Goal: Transaction & Acquisition: Download file/media

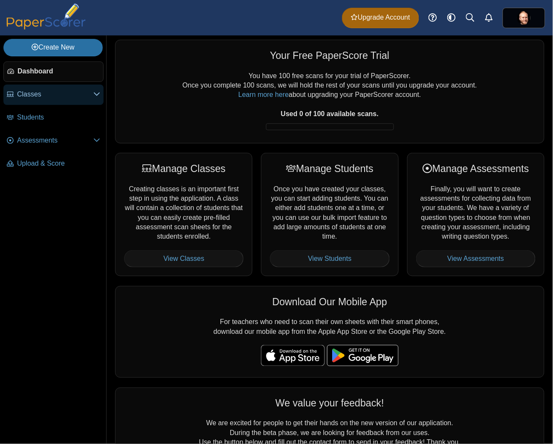
click at [103, 95] on link "Classes" at bounding box center [53, 94] width 100 height 20
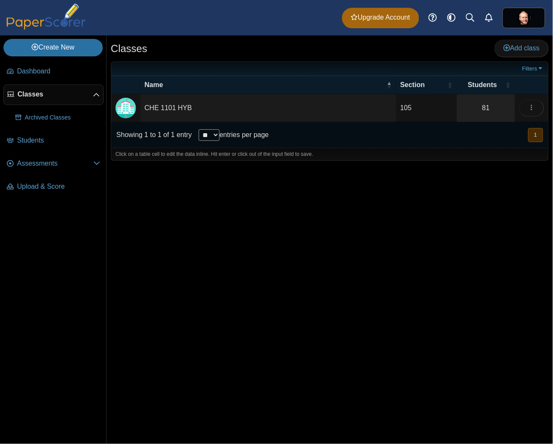
click at [181, 109] on td "CHE 1101 HYB" at bounding box center [268, 108] width 256 height 28
click at [51, 167] on span "Assessments" at bounding box center [55, 163] width 76 height 9
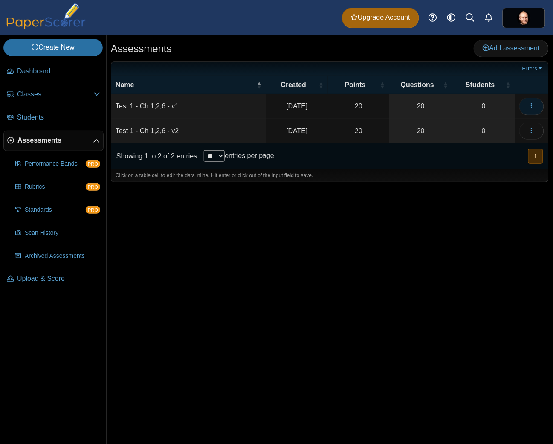
click at [526, 109] on button "button" at bounding box center [532, 106] width 25 height 17
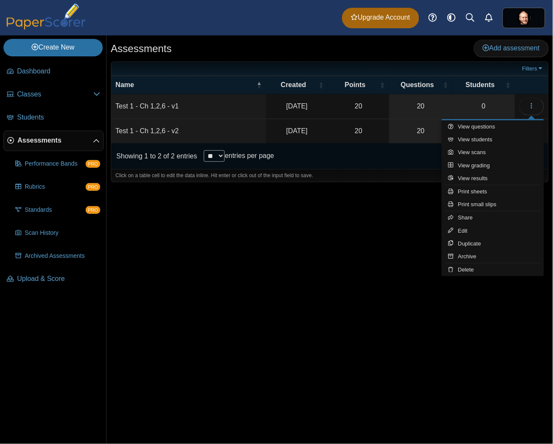
click at [169, 104] on td "Test 1 - Ch 1,2,6 - v1" at bounding box center [188, 106] width 155 height 24
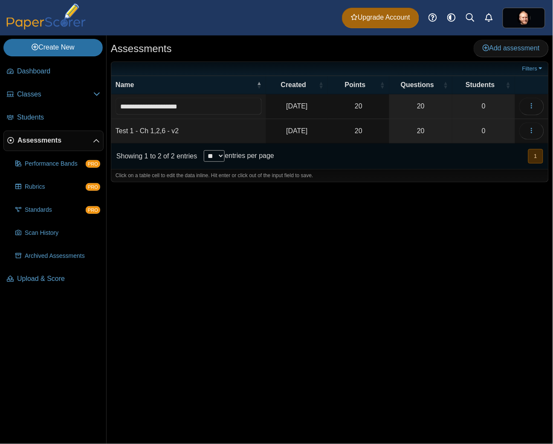
click at [304, 108] on time "Sep 9, 2025" at bounding box center [296, 105] width 21 height 7
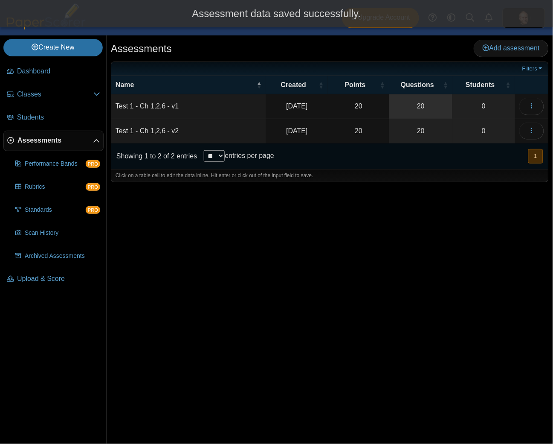
click at [445, 105] on link "20" at bounding box center [420, 106] width 63 height 24
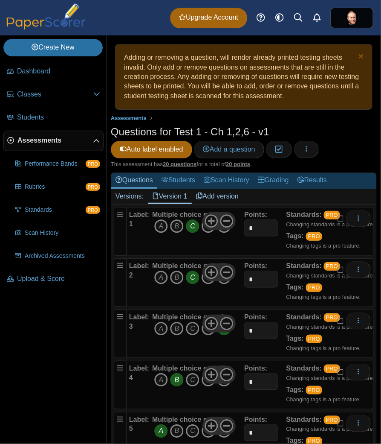
click at [224, 247] on div "Multiple choice question A B C D E" at bounding box center [192, 231] width 80 height 43
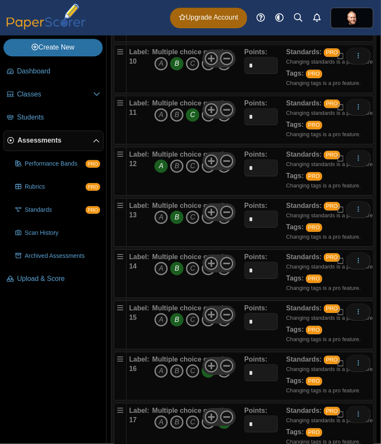
scroll to position [625, 0]
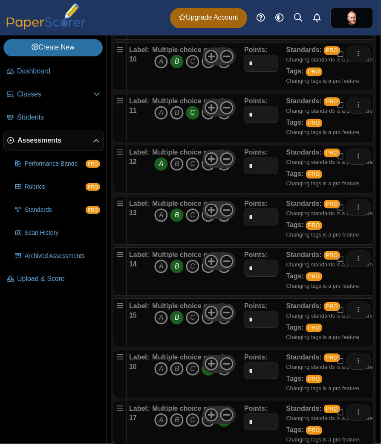
click at [227, 323] on icon "E" at bounding box center [225, 318] width 14 height 14
click at [182, 317] on icon "B" at bounding box center [177, 318] width 14 height 14
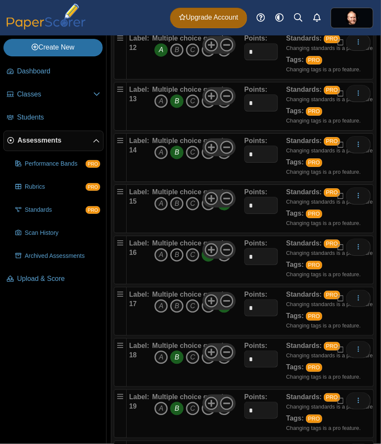
click at [175, 256] on icon "B" at bounding box center [177, 255] width 14 height 14
click at [204, 259] on icon "D" at bounding box center [209, 255] width 14 height 14
click at [224, 314] on span "A B C D E" at bounding box center [192, 307] width 80 height 16
click at [224, 311] on icon "E" at bounding box center [225, 306] width 14 height 14
click at [202, 312] on icon "D" at bounding box center [209, 306] width 14 height 14
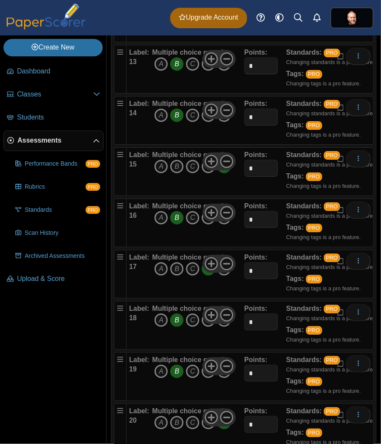
scroll to position [796, 0]
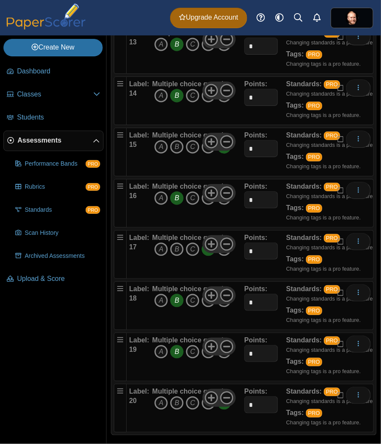
click at [229, 153] on icon "E" at bounding box center [225, 147] width 14 height 14
click at [203, 152] on icon "D" at bounding box center [209, 147] width 14 height 14
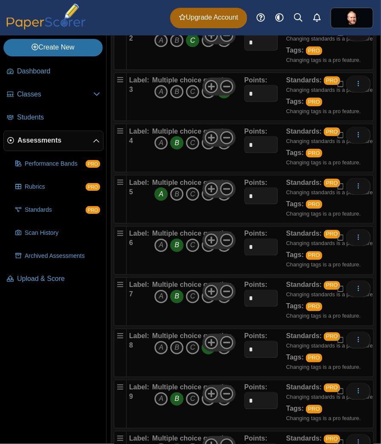
scroll to position [0, 0]
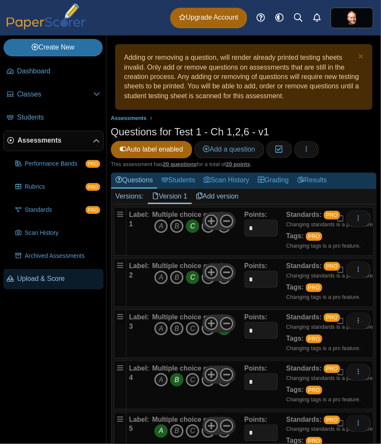
click at [49, 279] on span "Upload & Score" at bounding box center [58, 278] width 83 height 9
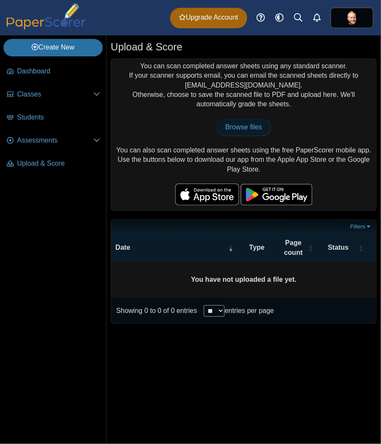
click at [246, 128] on span "Browse files" at bounding box center [244, 126] width 37 height 7
click at [248, 125] on span "Browse files" at bounding box center [244, 126] width 37 height 7
type input "**********"
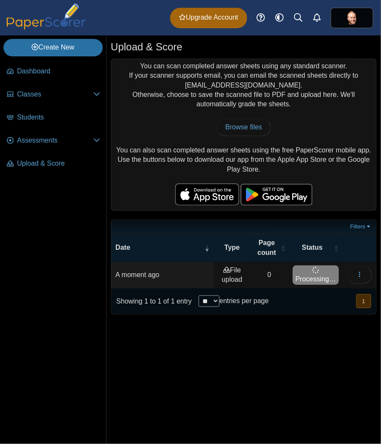
click at [184, 148] on div "You can scan completed answer sheets using any standard scanner. If your scanne…" at bounding box center [243, 134] width 265 height 151
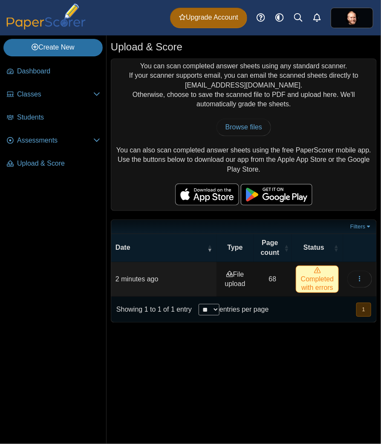
click at [315, 284] on span "Completed with errors" at bounding box center [317, 278] width 43 height 27
click at [318, 274] on icon at bounding box center [317, 270] width 7 height 7
click at [364, 277] on button "button" at bounding box center [360, 278] width 25 height 17
click at [313, 300] on link "View scanned pages" at bounding box center [321, 299] width 102 height 13
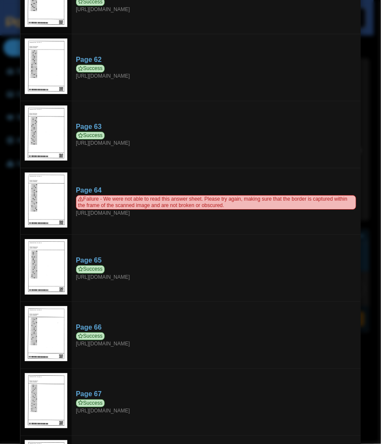
scroll to position [4174, 0]
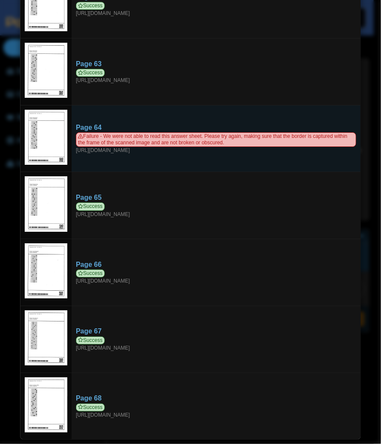
click at [42, 133] on img at bounding box center [46, 137] width 43 height 55
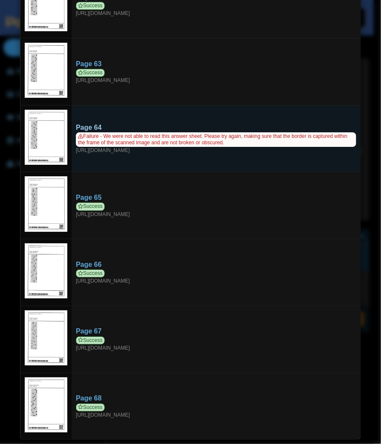
click at [118, 133] on span "Failure - We were not able to read this answer sheet. Please try again, making …" at bounding box center [216, 139] width 281 height 15
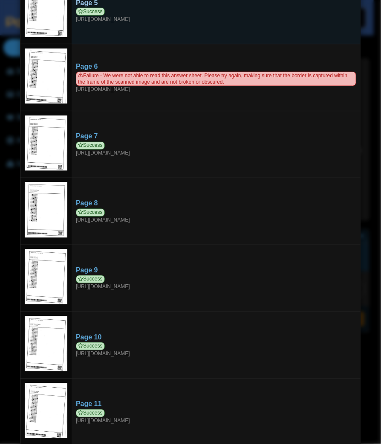
scroll to position [0, 0]
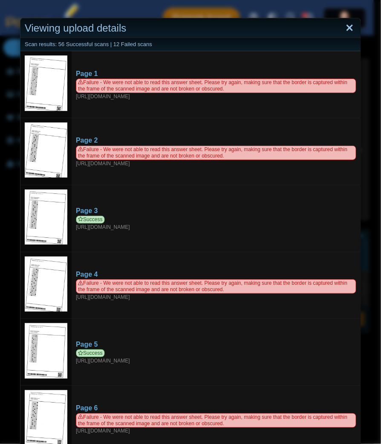
click at [349, 28] on link "Close" at bounding box center [349, 28] width 13 height 15
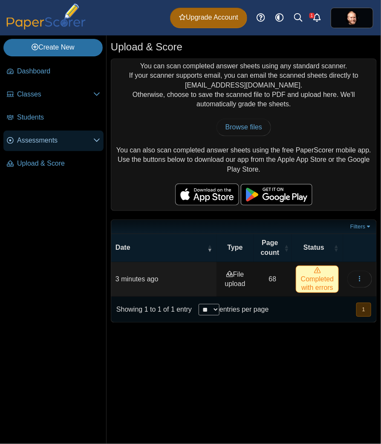
click at [93, 141] on span "Assessments" at bounding box center [55, 140] width 76 height 9
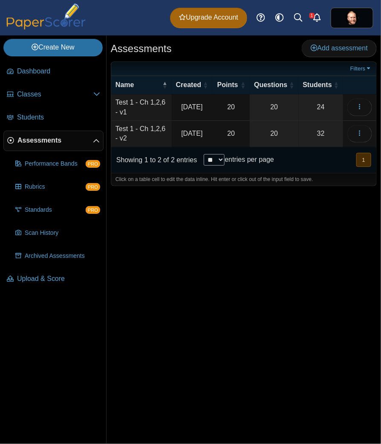
click at [373, 108] on td "Loading…" at bounding box center [359, 107] width 33 height 26
click at [365, 107] on button "button" at bounding box center [360, 107] width 25 height 17
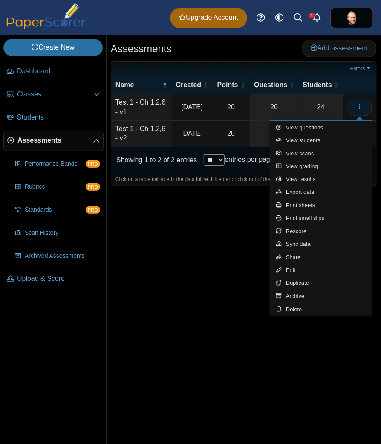
drag, startPoint x: 365, startPoint y: 107, endPoint x: 361, endPoint y: 105, distance: 4.9
click at [361, 105] on button "button" at bounding box center [360, 107] width 25 height 17
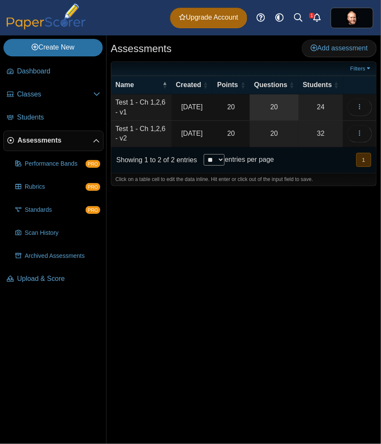
click at [279, 103] on link "20" at bounding box center [274, 107] width 49 height 26
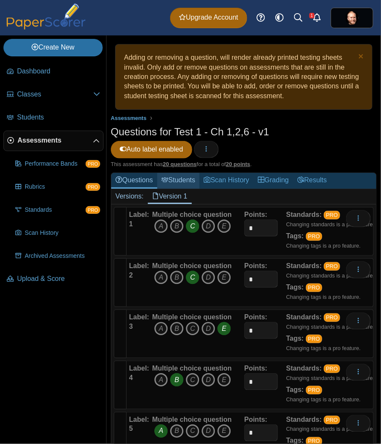
click at [172, 178] on link "Students" at bounding box center [178, 181] width 42 height 16
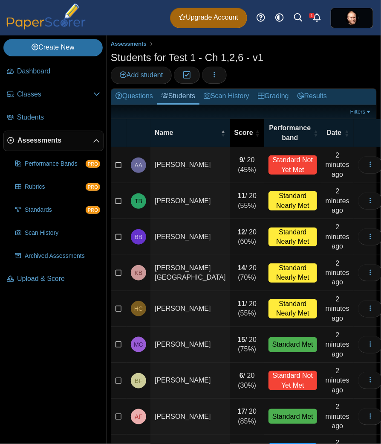
click at [235, 129] on span "Score" at bounding box center [244, 132] width 19 height 9
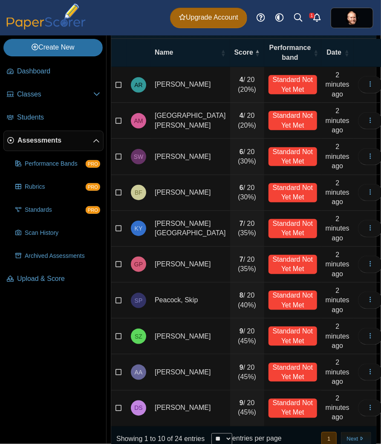
scroll to position [97, 0]
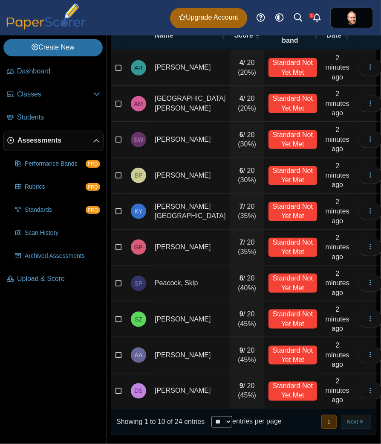
select select "**"
click at [212, 416] on select "** ** ** ***" at bounding box center [222, 422] width 21 height 12
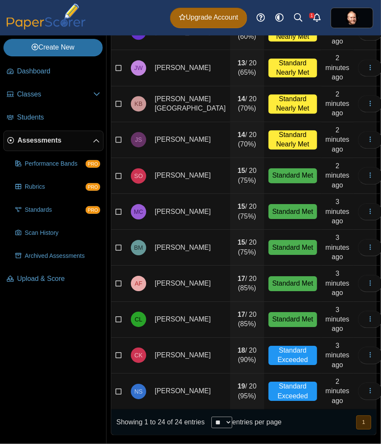
scroll to position [601, 0]
click at [195, 226] on td "Cole, Maryn" at bounding box center [191, 212] width 80 height 36
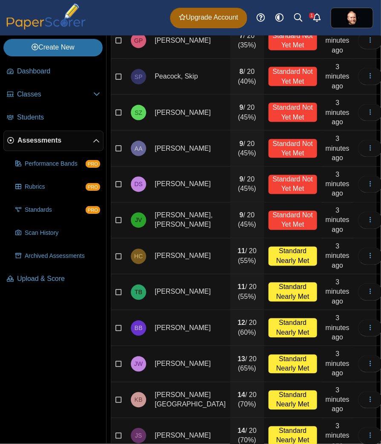
scroll to position [455, 0]
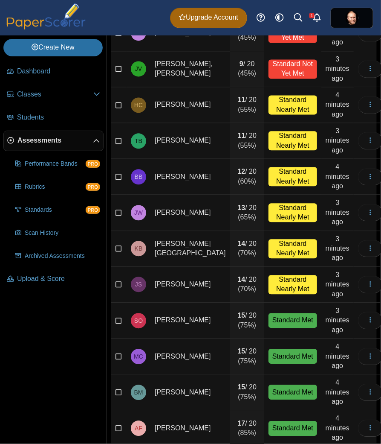
click at [230, 140] on td "11 / 20 (55%)" at bounding box center [247, 141] width 34 height 36
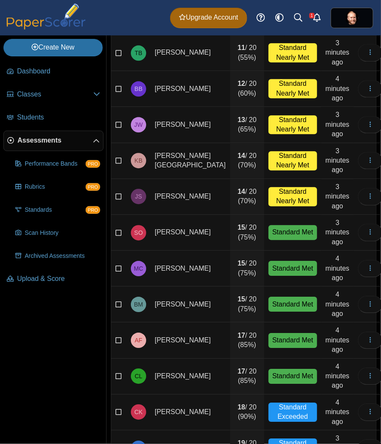
scroll to position [601, 0]
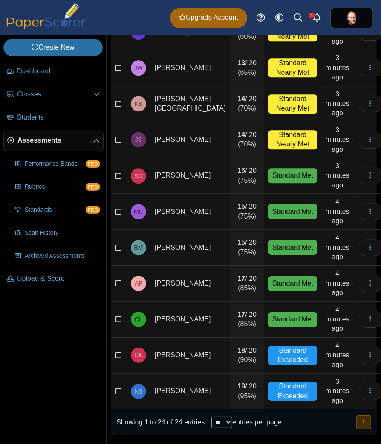
click at [193, 154] on td "Schumann, Jacob" at bounding box center [191, 140] width 80 height 36
drag, startPoint x: 201, startPoint y: 255, endPoint x: 193, endPoint y: 303, distance: 48.9
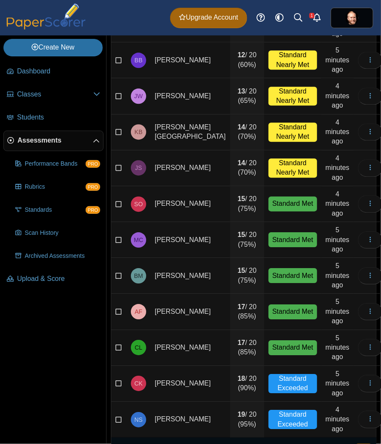
scroll to position [544, 0]
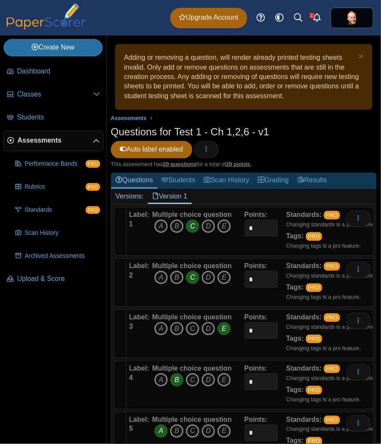
drag, startPoint x: 168, startPoint y: 244, endPoint x: 172, endPoint y: 245, distance: 4.6
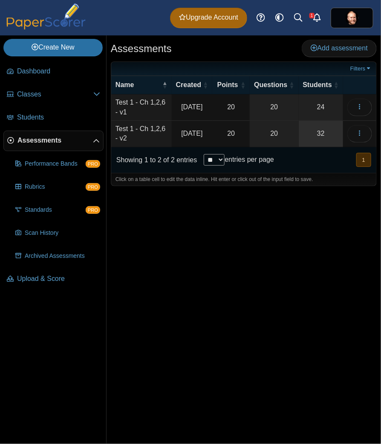
click at [327, 135] on link "32" at bounding box center [321, 134] width 44 height 26
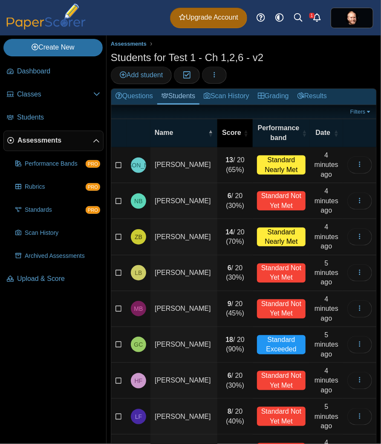
click at [231, 129] on span "Score" at bounding box center [232, 132] width 20 height 9
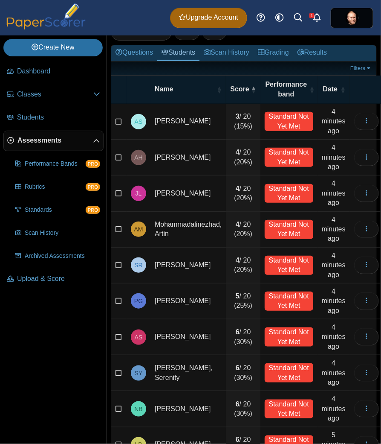
scroll to position [97, 0]
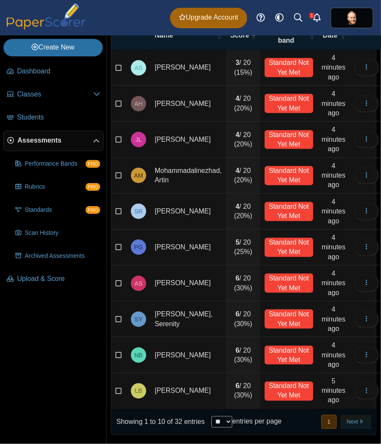
click at [212, 416] on select "** ** ** ***" at bounding box center [222, 422] width 21 height 12
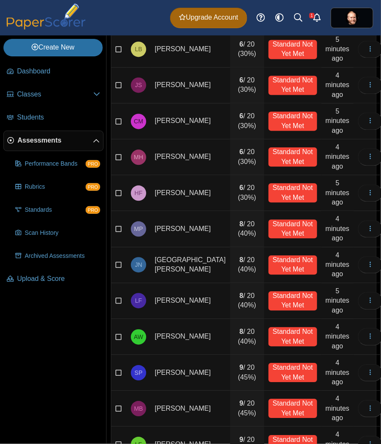
scroll to position [637, 0]
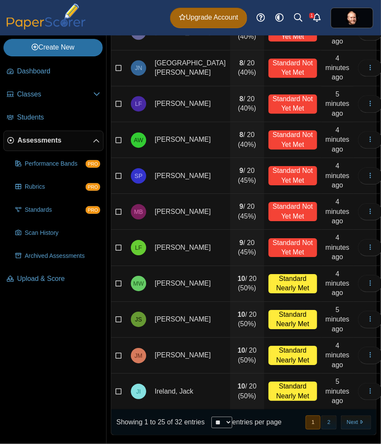
select select "**"
click at [212, 416] on select "** ** ** ***" at bounding box center [222, 422] width 21 height 12
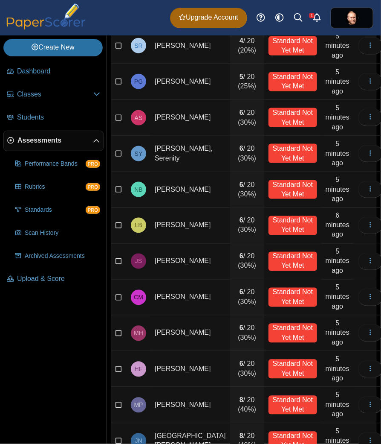
scroll to position [149, 0]
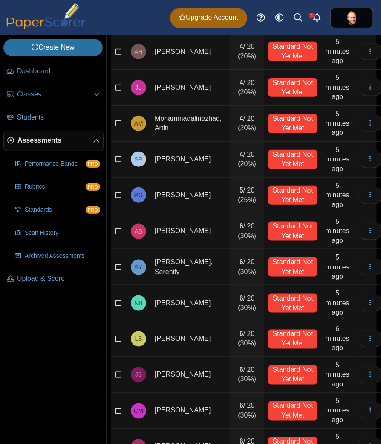
click at [202, 192] on td "Gade, Puneeth" at bounding box center [191, 195] width 80 height 36
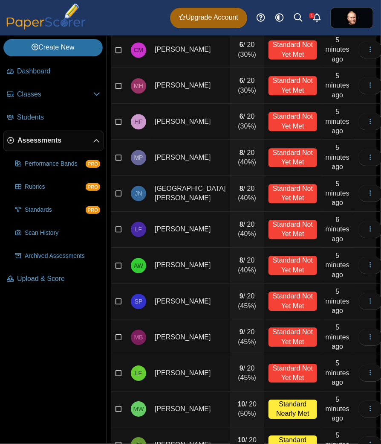
scroll to position [512, 0]
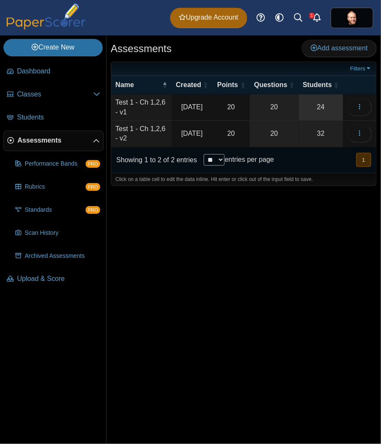
click at [324, 106] on link "24" at bounding box center [321, 107] width 44 height 26
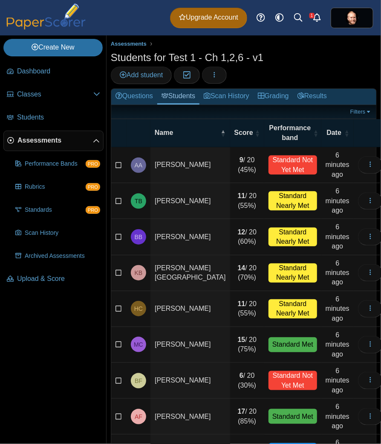
click at [230, 255] on td "14 / 20 (70%)" at bounding box center [247, 273] width 34 height 36
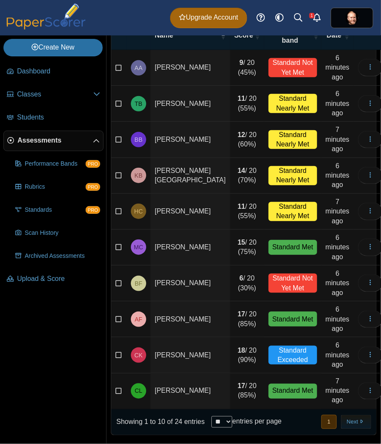
drag, startPoint x: 227, startPoint y: 412, endPoint x: 227, endPoint y: 419, distance: 6.8
click at [227, 413] on div "Showing 1 to 10 of 24 entries ** ** ** *** entries per page" at bounding box center [196, 422] width 171 height 26
select select "**"
click at [212, 416] on select "** ** ** ***" at bounding box center [222, 422] width 21 height 12
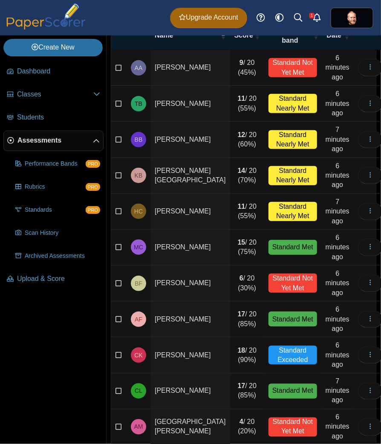
scroll to position [0, 0]
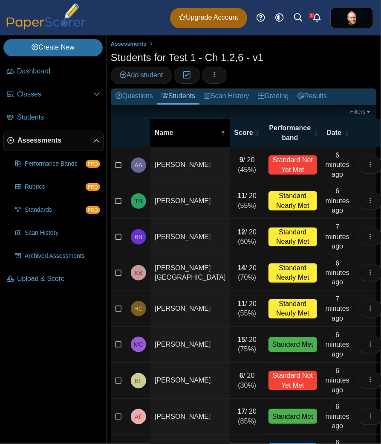
drag, startPoint x: 180, startPoint y: 135, endPoint x: 181, endPoint y: 142, distance: 6.9
click at [180, 136] on span "Name" at bounding box center [187, 132] width 64 height 9
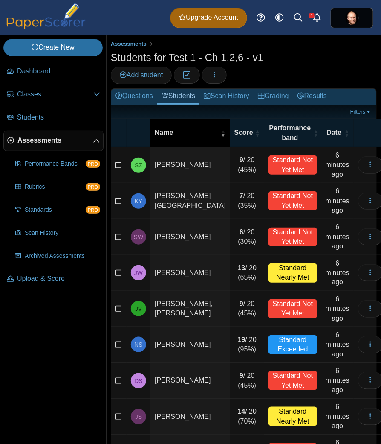
click at [182, 130] on span "Name" at bounding box center [187, 132] width 64 height 9
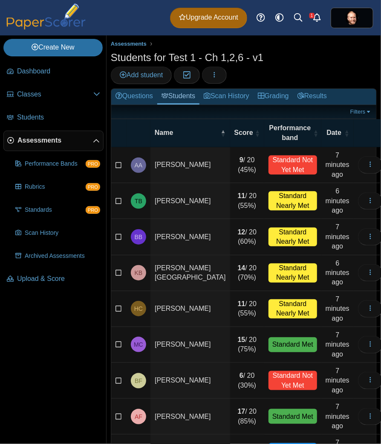
click at [199, 269] on td "Buckelew, Kyndal" at bounding box center [191, 273] width 80 height 36
click at [230, 299] on td "11 / 20 (55%)" at bounding box center [247, 309] width 34 height 36
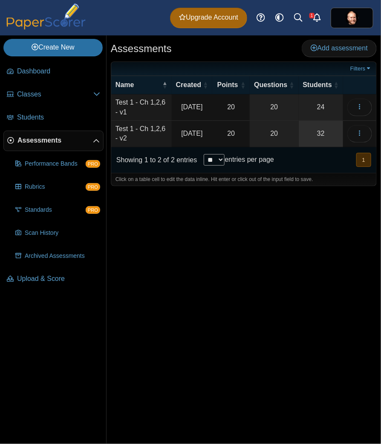
click at [316, 125] on link "32" at bounding box center [321, 134] width 44 height 26
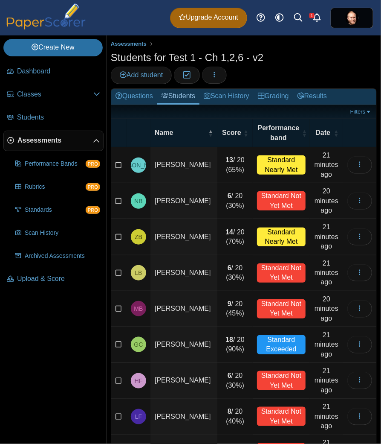
click at [200, 160] on td "[PERSON_NAME]" at bounding box center [184, 165] width 67 height 36
drag, startPoint x: 68, startPoint y: 166, endPoint x: 62, endPoint y: 145, distance: 22.1
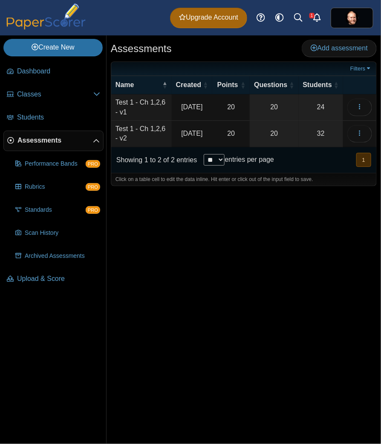
click at [161, 132] on td "Test 1 - Ch 1,2,6 - v2" at bounding box center [141, 134] width 61 height 26
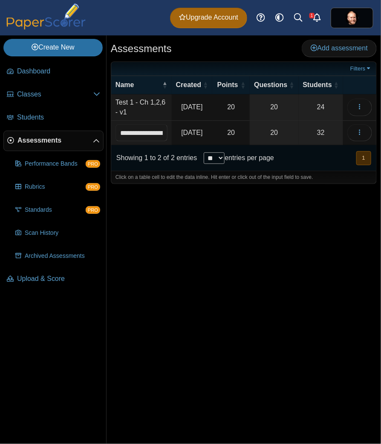
scroll to position [0, 12]
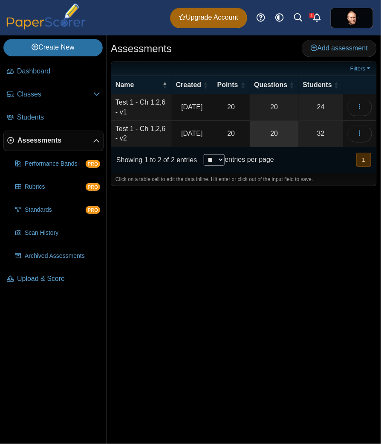
click at [289, 139] on link "20" at bounding box center [274, 134] width 49 height 26
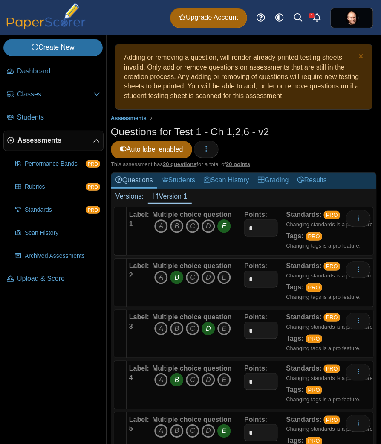
click at [233, 246] on div "Multiple choice question A B C D E" at bounding box center [197, 231] width 94 height 43
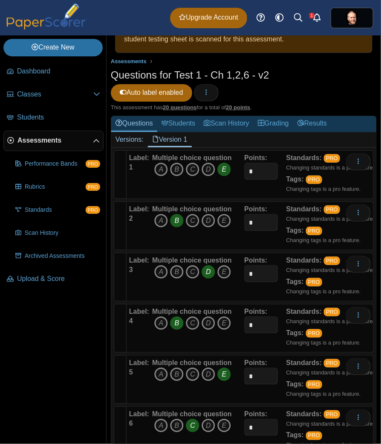
scroll to position [171, 0]
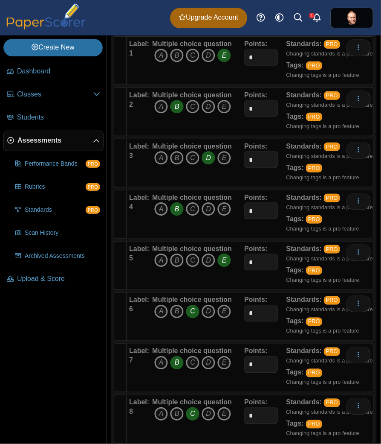
click at [226, 260] on icon "E" at bounding box center [225, 260] width 14 height 14
click at [188, 263] on icon "C" at bounding box center [193, 260] width 14 height 14
click at [190, 314] on icon "C" at bounding box center [193, 312] width 14 height 14
click at [232, 314] on div "Multiple choice question A B C D E" at bounding box center [197, 316] width 94 height 43
click at [225, 312] on icon "E" at bounding box center [225, 312] width 14 height 14
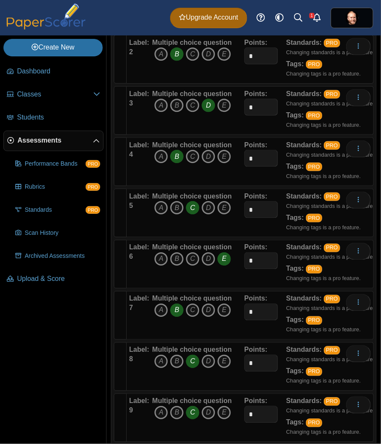
scroll to position [0, 0]
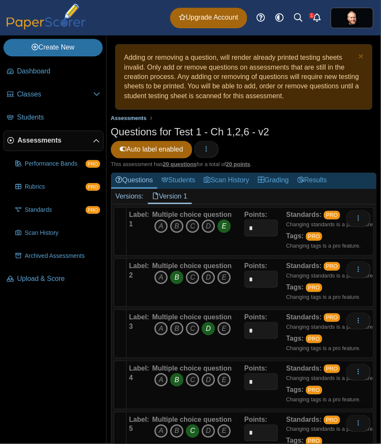
drag, startPoint x: 134, startPoint y: 118, endPoint x: 139, endPoint y: 119, distance: 5.4
click at [134, 117] on span "Assessments" at bounding box center [129, 118] width 36 height 6
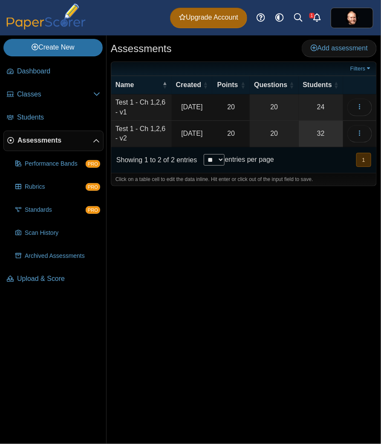
click at [323, 135] on link "32" at bounding box center [321, 134] width 44 height 26
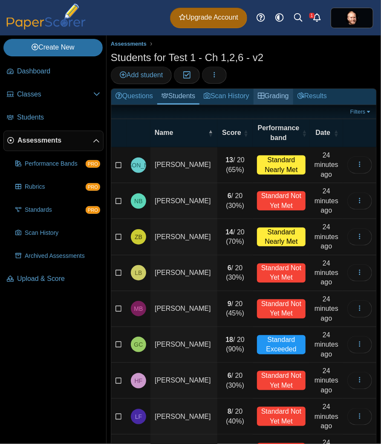
click at [278, 101] on link "Grading" at bounding box center [274, 97] width 40 height 16
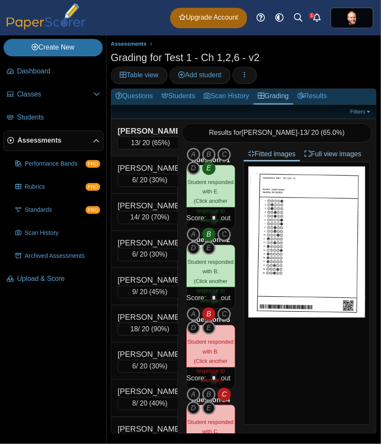
click at [203, 183] on span "Student responded with E." at bounding box center [211, 187] width 46 height 16
click at [218, 354] on span "Student responded with B." at bounding box center [211, 346] width 46 height 16
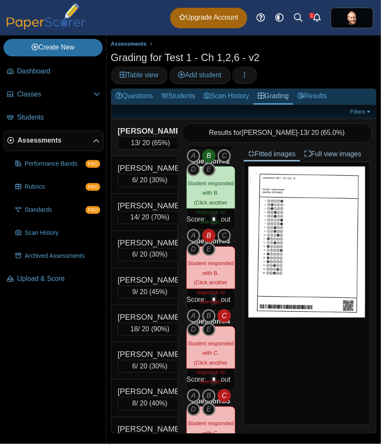
scroll to position [113, 0]
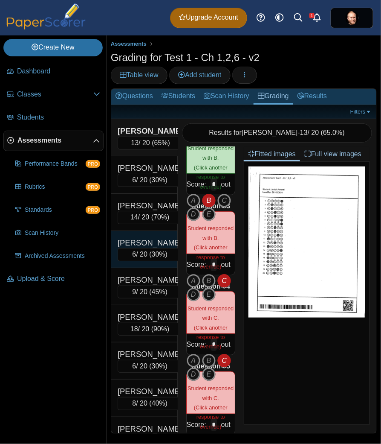
click at [148, 248] on div "Briand, Lillian" at bounding box center [150, 242] width 64 height 11
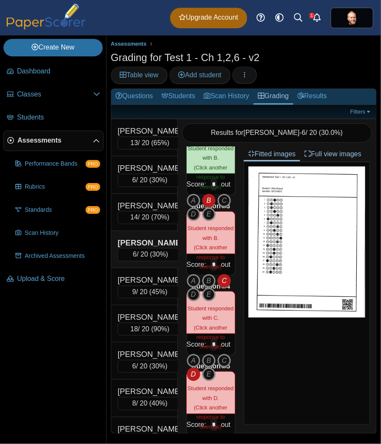
click at [316, 208] on img at bounding box center [307, 241] width 117 height 151
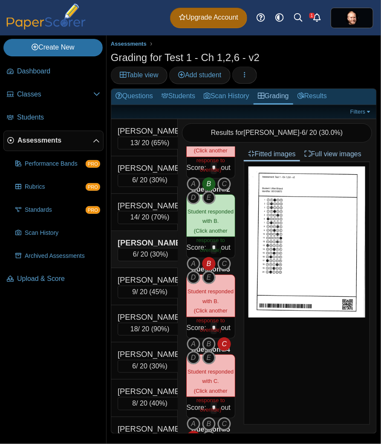
scroll to position [0, 0]
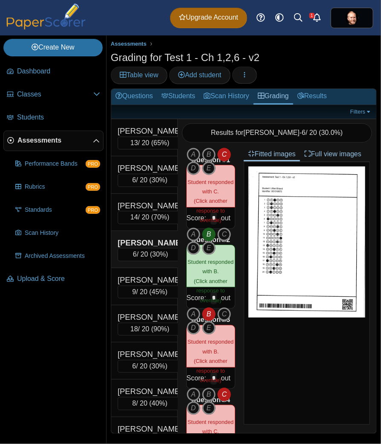
click at [200, 191] on span "Student responded with C." at bounding box center [211, 187] width 46 height 16
click at [220, 212] on small "Student responded with C. (Click another response to override)" at bounding box center [211, 201] width 46 height 45
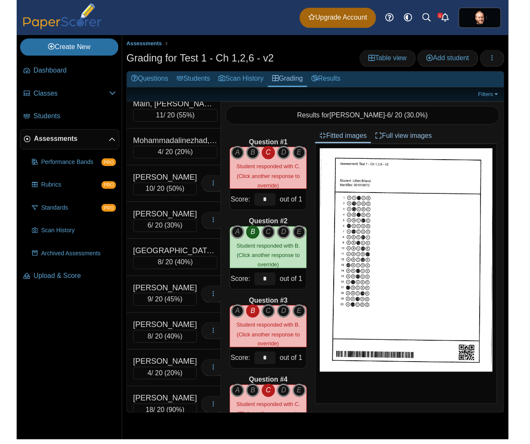
scroll to position [512, 0]
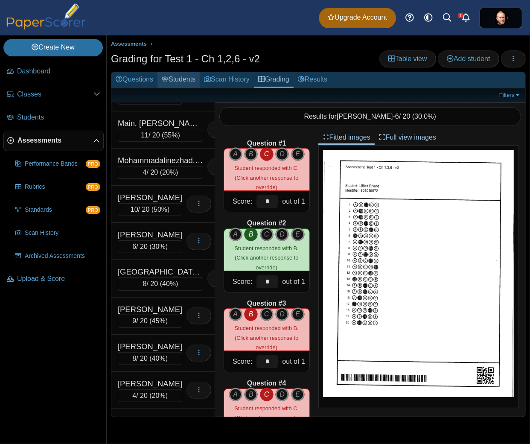
click at [173, 82] on link "Students" at bounding box center [178, 80] width 42 height 16
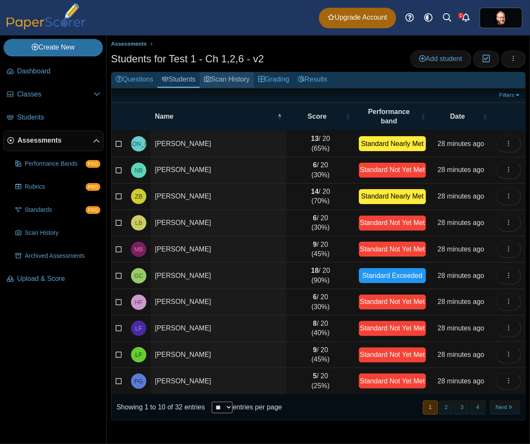
click at [229, 79] on link "Scan History" at bounding box center [227, 80] width 54 height 16
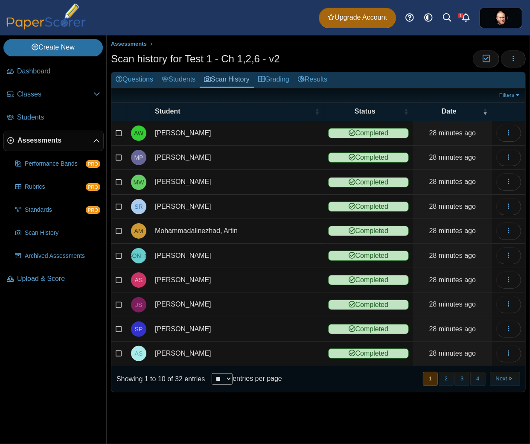
select select "**"
click at [212, 373] on select "** ** ** ***" at bounding box center [222, 379] width 21 height 12
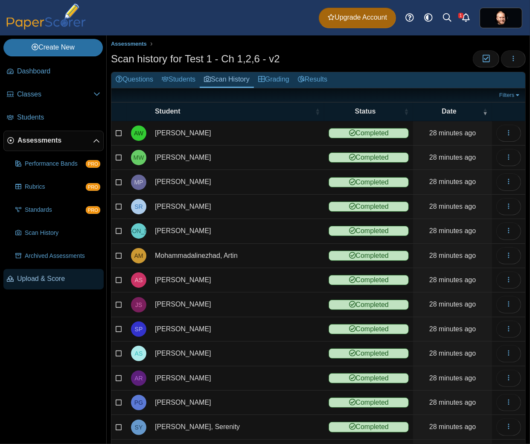
click at [47, 279] on span "Upload & Score" at bounding box center [58, 278] width 83 height 9
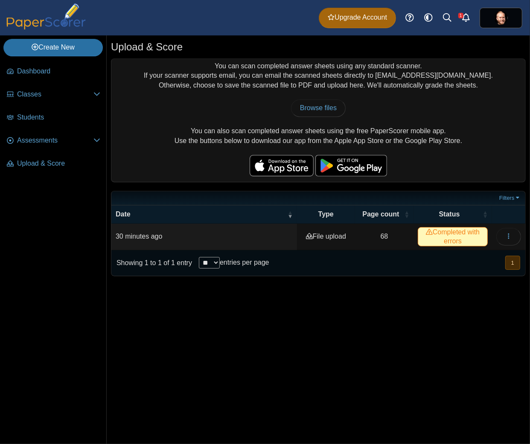
click at [449, 239] on span "Completed with errors" at bounding box center [453, 236] width 70 height 19
click at [426, 232] on icon at bounding box center [429, 231] width 7 height 7
click at [514, 239] on button "button" at bounding box center [508, 236] width 25 height 17
click at [445, 257] on link "View scanned pages" at bounding box center [469, 257] width 102 height 13
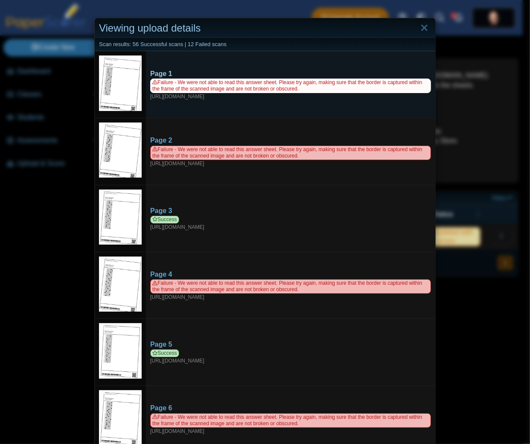
click at [146, 69] on link "Page 1 Failure - We were not able to read this answer sheet. Please try again, …" at bounding box center [290, 85] width 289 height 40
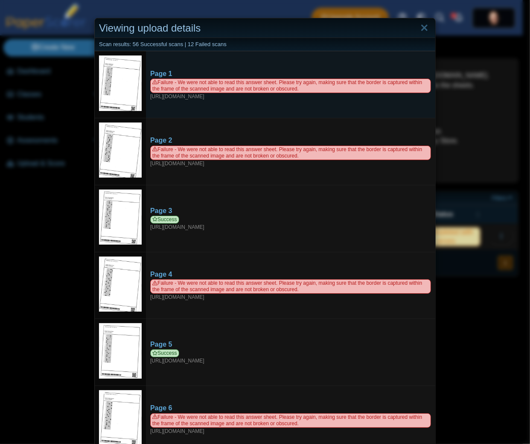
click at [365, 111] on td "Page 1 Failure - We were not able to read this answer sheet. Please try again, …" at bounding box center [290, 84] width 289 height 67
click at [114, 79] on img at bounding box center [120, 82] width 43 height 55
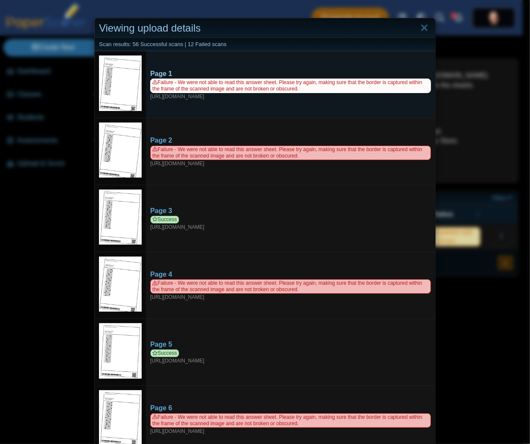
click at [203, 87] on span "Failure - We were not able to read this answer sheet. Please try again, making …" at bounding box center [290, 85] width 281 height 15
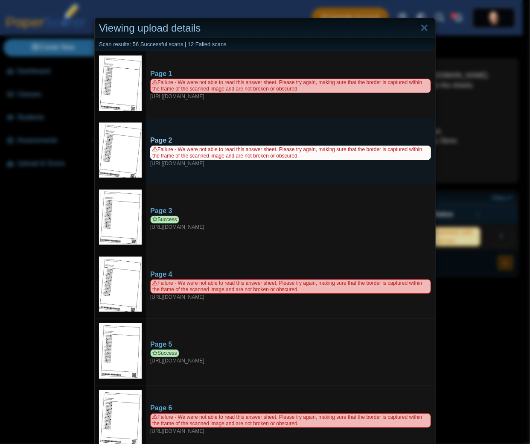
click at [360, 136] on div "Page 2" at bounding box center [290, 140] width 281 height 9
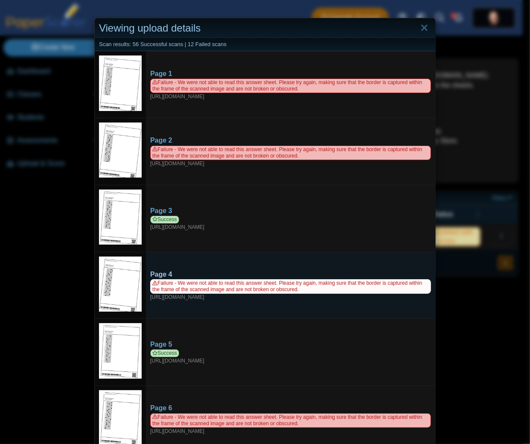
click at [206, 284] on span "Failure - We were not able to read this answer sheet. Please try again, making …" at bounding box center [290, 286] width 281 height 15
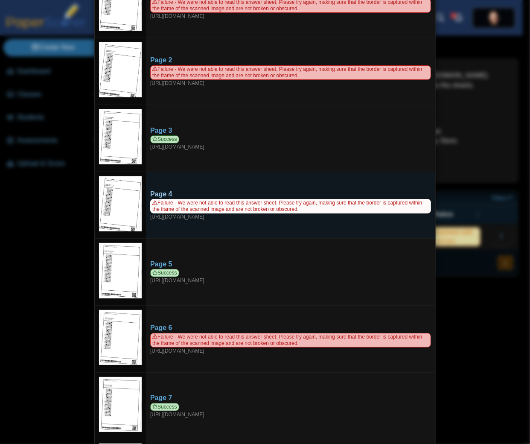
scroll to position [171, 0]
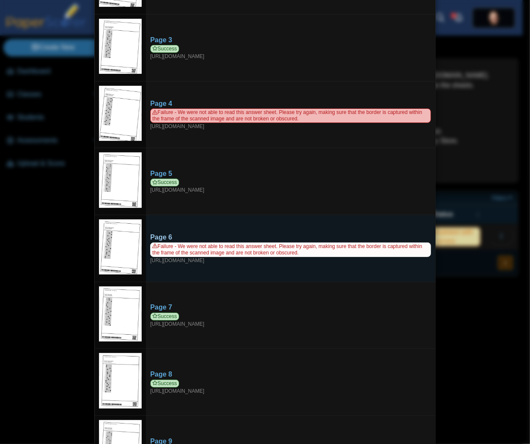
click at [192, 246] on span "Failure - We were not able to read this answer sheet. Please try again, making …" at bounding box center [290, 249] width 281 height 15
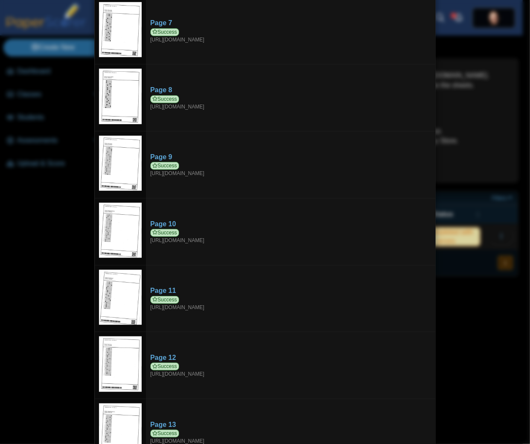
scroll to position [796, 0]
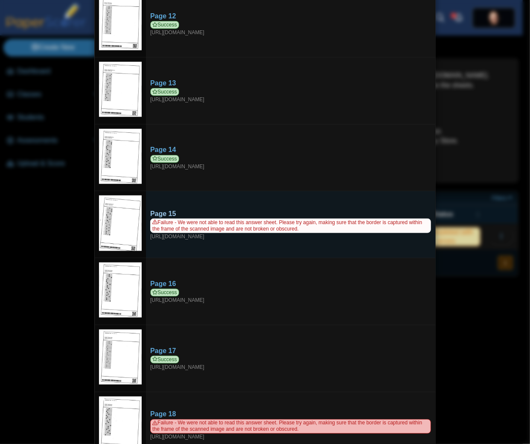
click at [248, 235] on div "Failure - We were not able to read this answer sheet. Please try again, making …" at bounding box center [290, 229] width 281 height 22
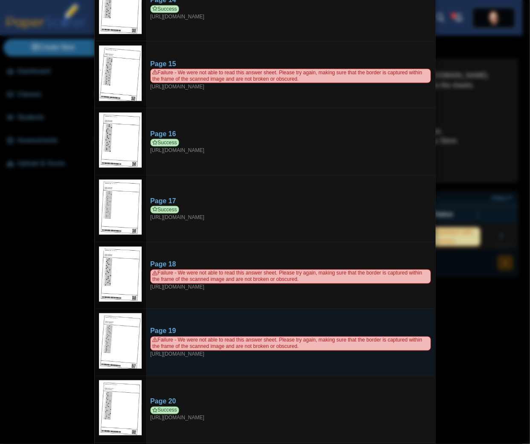
scroll to position [1024, 0]
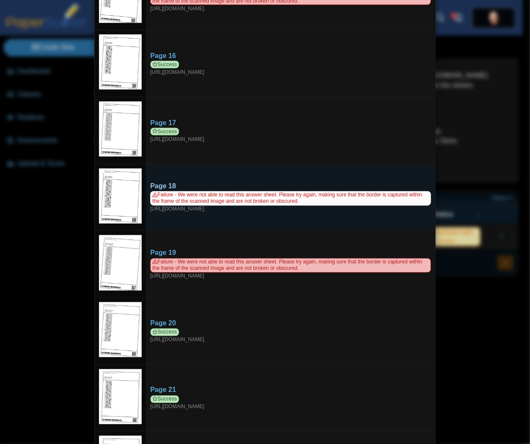
click at [203, 213] on div "Failure - We were not able to read this answer sheet. Please try again, making …" at bounding box center [290, 202] width 281 height 22
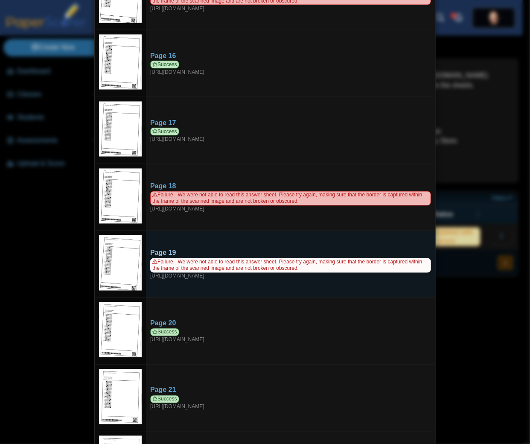
click at [182, 259] on span "Failure - We were not able to read this answer sheet. Please try again, making …" at bounding box center [290, 265] width 281 height 15
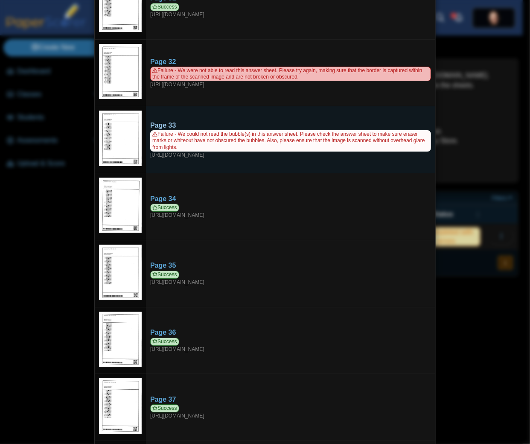
scroll to position [2047, 0]
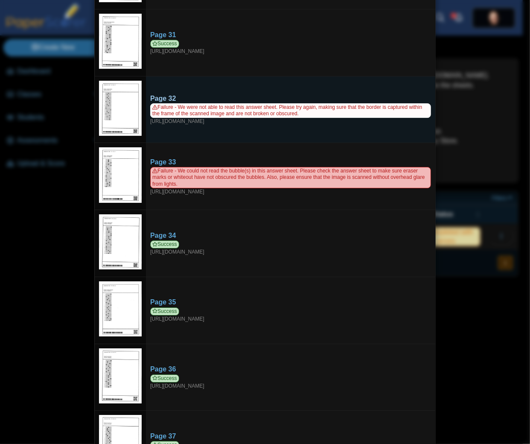
click at [192, 103] on div "Page 32" at bounding box center [290, 98] width 281 height 9
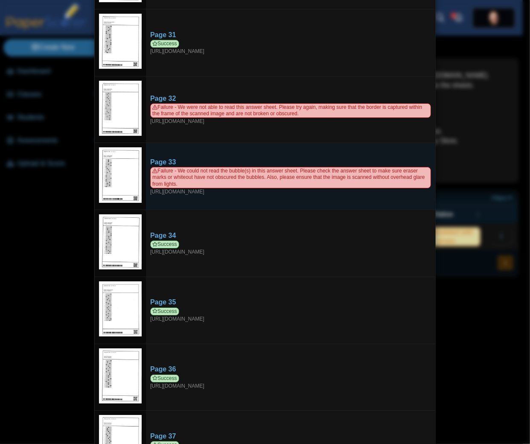
click at [202, 154] on td "Page 33 Failure - We could not read the bubble(s) in this answer sheet. Please …" at bounding box center [290, 176] width 289 height 67
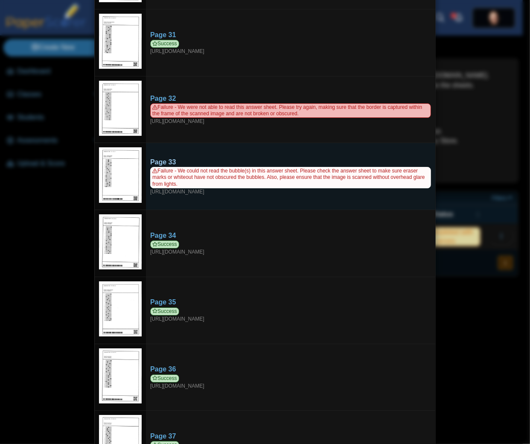
click at [200, 195] on div "Failure - We could not read the bubble(s) in this answer sheet. Please check th…" at bounding box center [290, 181] width 281 height 28
click at [190, 188] on span "Failure - We could not read the bubble(s) in this answer sheet. Please check th…" at bounding box center [290, 177] width 281 height 21
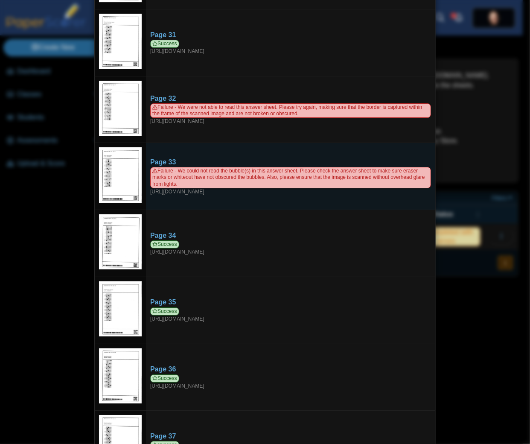
click at [121, 177] on img at bounding box center [120, 174] width 43 height 55
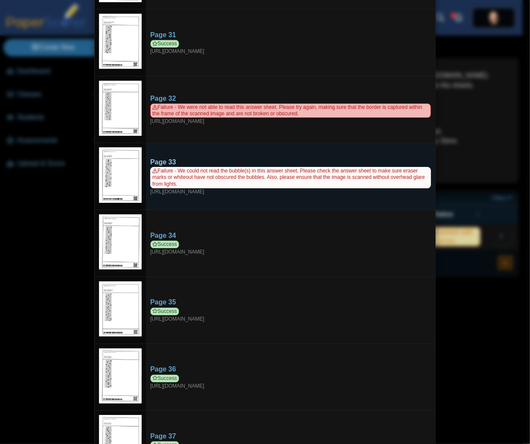
click at [193, 186] on span "Failure - We could not read the bubble(s) in this answer sheet. Please check th…" at bounding box center [290, 177] width 281 height 21
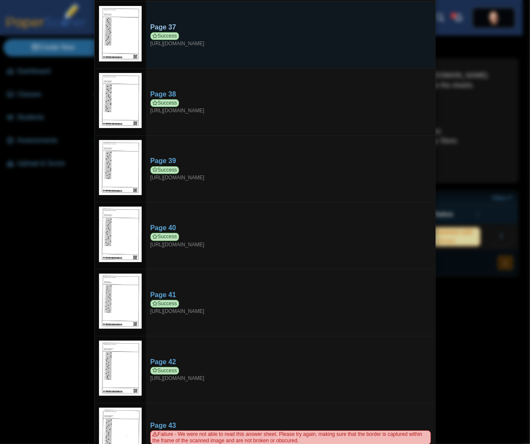
scroll to position [2787, 0]
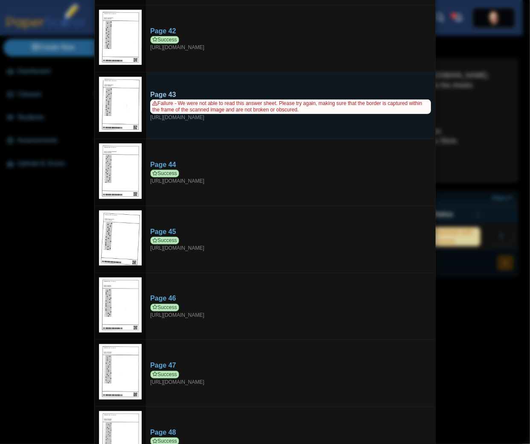
click at [215, 109] on span "Failure - We were not able to read this answer sheet. Please try again, making …" at bounding box center [290, 106] width 281 height 15
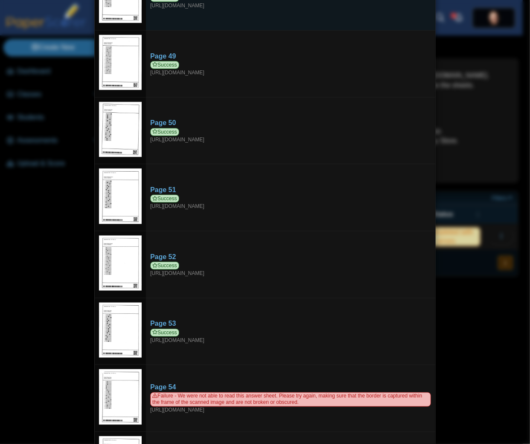
scroll to position [3526, 0]
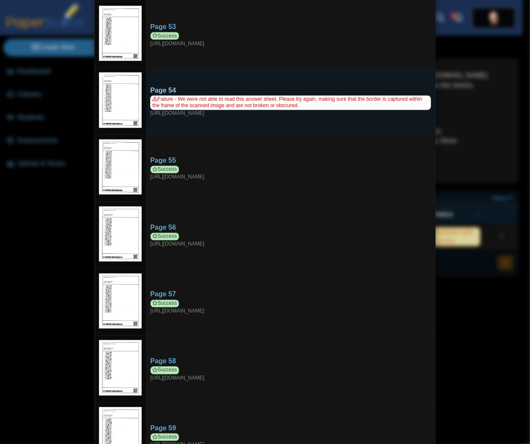
click at [225, 96] on div "Page 54" at bounding box center [290, 90] width 281 height 9
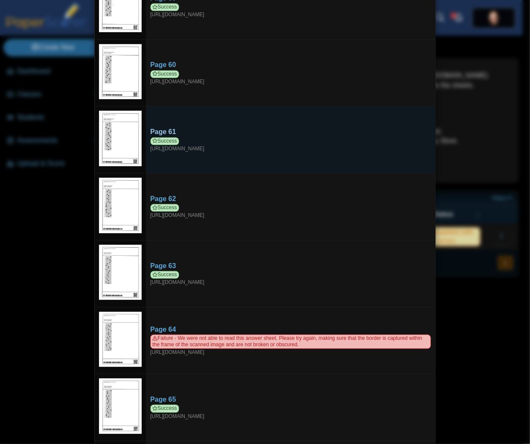
scroll to position [4174, 0]
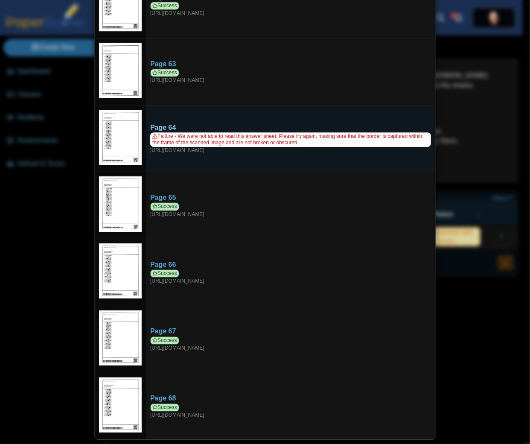
click at [212, 134] on span "Failure - We were not able to read this answer sheet. Please try again, making …" at bounding box center [290, 139] width 281 height 15
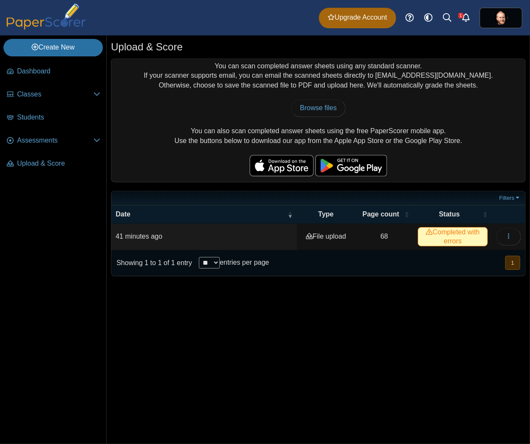
click at [390, 358] on div "Upload & Score You can scan completed answer sheets using any standard scanner.…" at bounding box center [318, 239] width 423 height 408
click at [46, 117] on span "Students" at bounding box center [58, 117] width 83 height 9
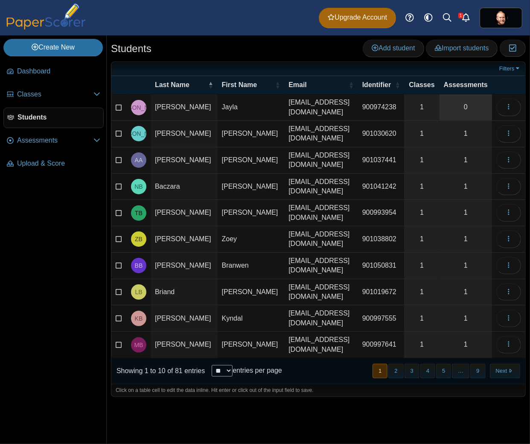
click at [469, 109] on link "0" at bounding box center [465, 107] width 52 height 26
click at [69, 225] on nav "Dashboard Classes PRO" at bounding box center [53, 251] width 106 height 386
drag, startPoint x: 389, startPoint y: 408, endPoint x: 335, endPoint y: 369, distance: 66.5
click at [389, 407] on div "Students Add student Import students Moderation 0" at bounding box center [318, 239] width 423 height 408
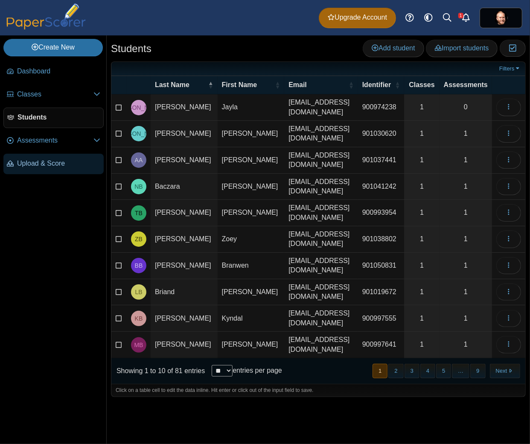
click at [46, 169] on link "Upload & Score" at bounding box center [53, 164] width 100 height 20
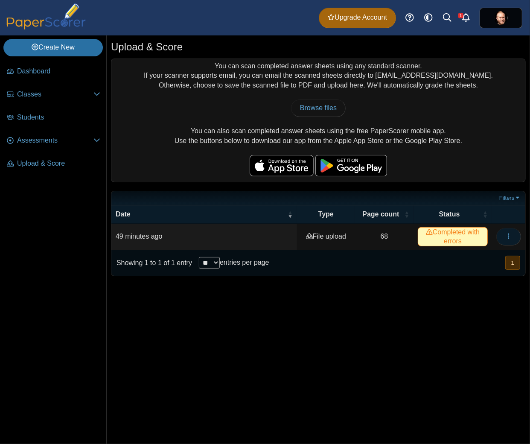
click at [515, 237] on button "button" at bounding box center [508, 236] width 25 height 17
click at [459, 256] on link "View scanned pages" at bounding box center [469, 257] width 102 height 13
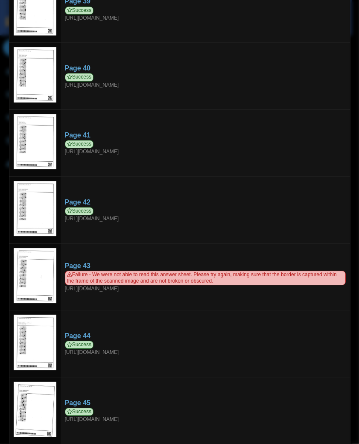
scroll to position [2843, 0]
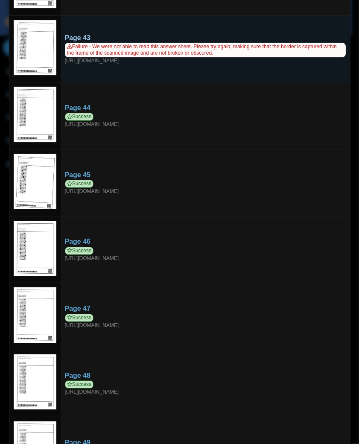
click at [143, 50] on span "Failure - We were not able to read this answer sheet. Please try again, making …" at bounding box center [205, 50] width 281 height 15
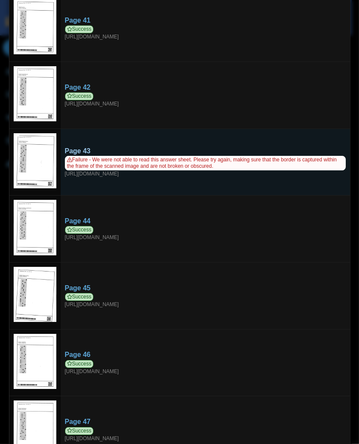
scroll to position [2730, 0]
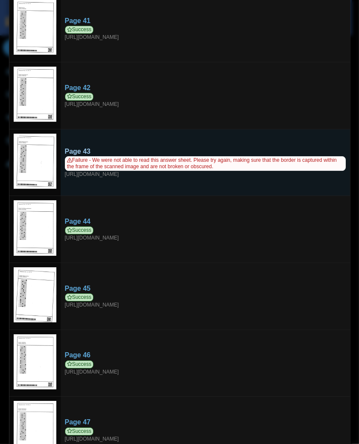
click at [209, 171] on span "Failure - We were not able to read this answer sheet. Please try again, making …" at bounding box center [205, 163] width 281 height 15
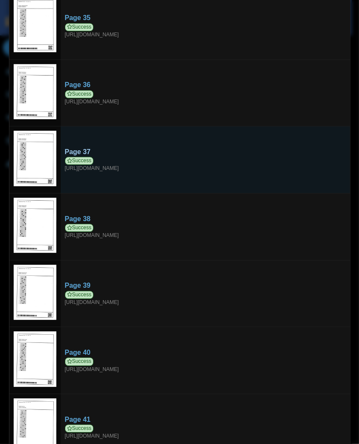
scroll to position [1933, 0]
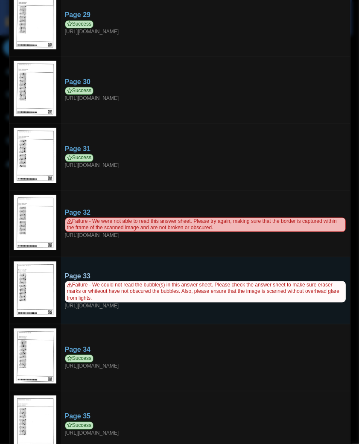
click at [126, 302] on span "Failure - We could not read the bubble(s) in this answer sheet. Please check th…" at bounding box center [205, 291] width 281 height 21
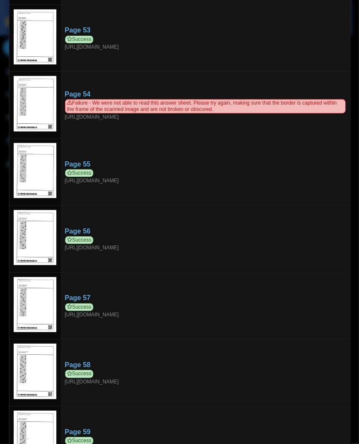
scroll to position [3526, 0]
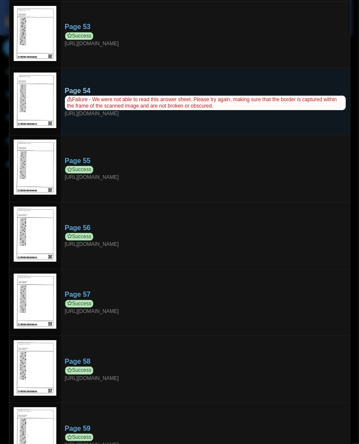
click at [188, 110] on span "Failure - We were not able to read this answer sheet. Please try again, making …" at bounding box center [205, 103] width 281 height 15
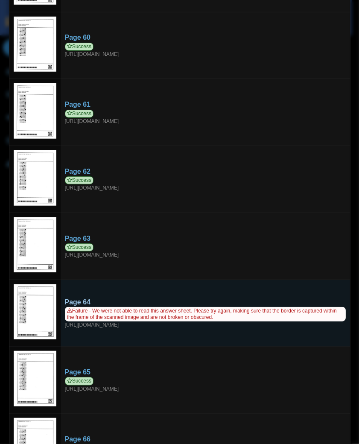
scroll to position [4151, 0]
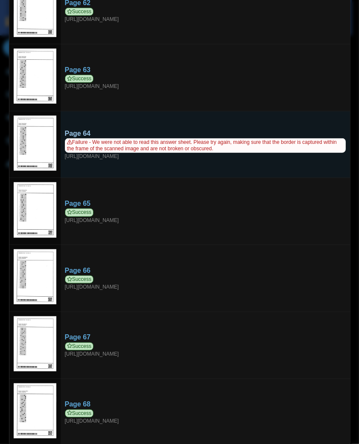
click at [120, 153] on span "Failure - We were not able to read this answer sheet. Please try again, making …" at bounding box center [205, 145] width 281 height 15
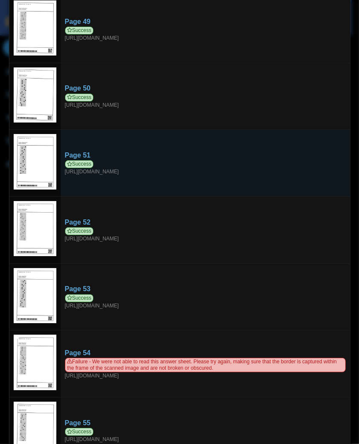
scroll to position [3150, 0]
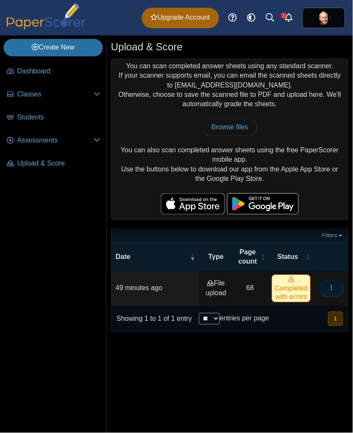
click at [330, 289] on icon "button" at bounding box center [331, 287] width 7 height 7
click at [238, 131] on link "Browse files" at bounding box center [229, 127] width 55 height 17
type input "**********"
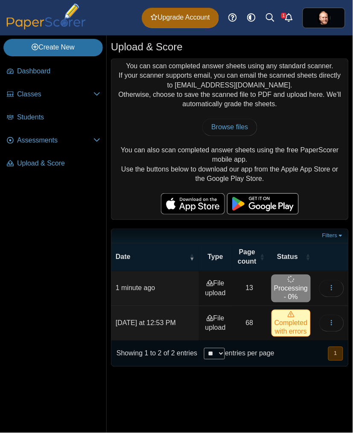
click at [274, 399] on div "Upload & Score You can scan completed answer sheets using any standard scanner.…" at bounding box center [230, 234] width 246 height 398
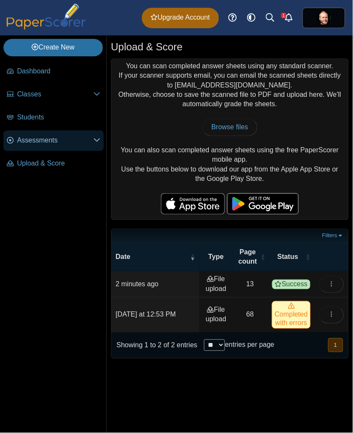
click at [46, 142] on span "Assessments" at bounding box center [55, 140] width 76 height 9
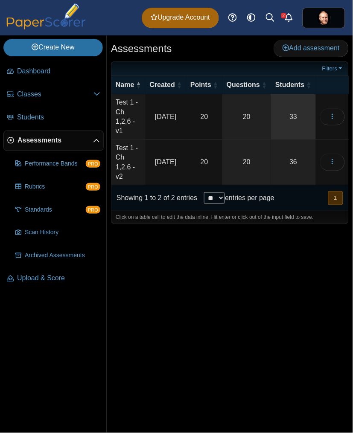
click at [293, 108] on link "33" at bounding box center [293, 116] width 44 height 45
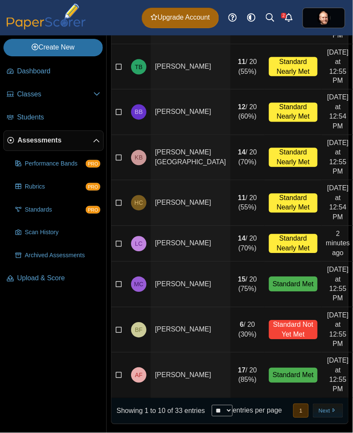
scroll to position [201, 0]
select select "**"
click at [212, 405] on select "** ** ** ***" at bounding box center [222, 411] width 21 height 12
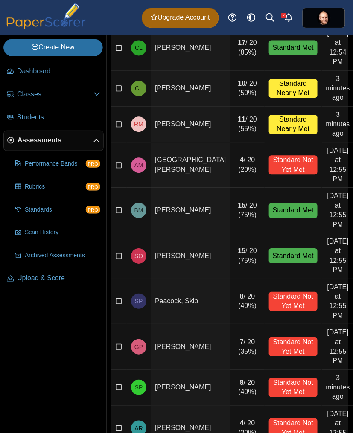
scroll to position [682, 0]
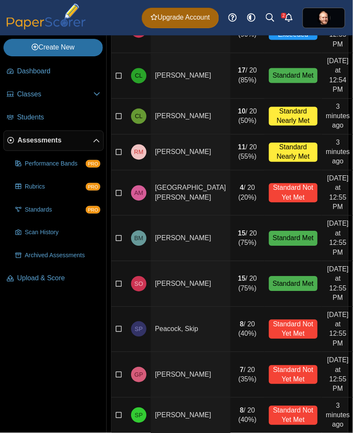
drag, startPoint x: 249, startPoint y: 250, endPoint x: 243, endPoint y: 239, distance: 12.0
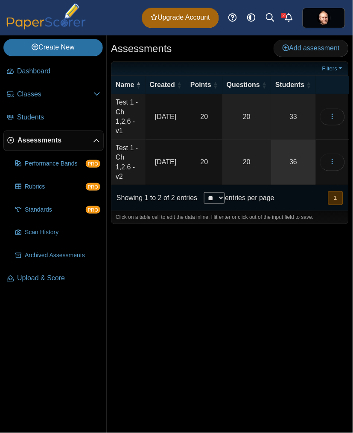
click at [296, 147] on link "36" at bounding box center [293, 162] width 44 height 45
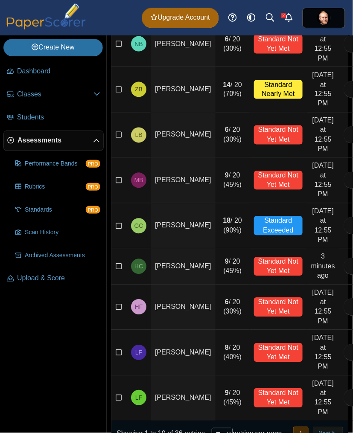
scroll to position [211, 0]
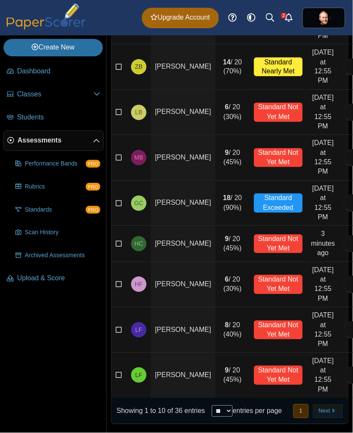
drag, startPoint x: 213, startPoint y: 407, endPoint x: 214, endPoint y: 403, distance: 4.3
click at [232, 407] on label "entries per page" at bounding box center [256, 410] width 49 height 7
click at [212, 406] on select "** ** ** ***" at bounding box center [222, 412] width 21 height 12
select select "**"
click at [212, 406] on select "** ** ** ***" at bounding box center [222, 412] width 21 height 12
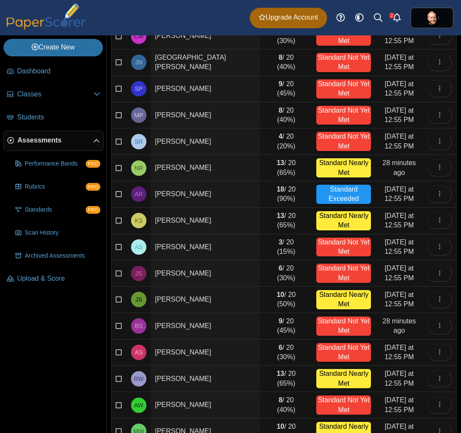
scroll to position [682, 0]
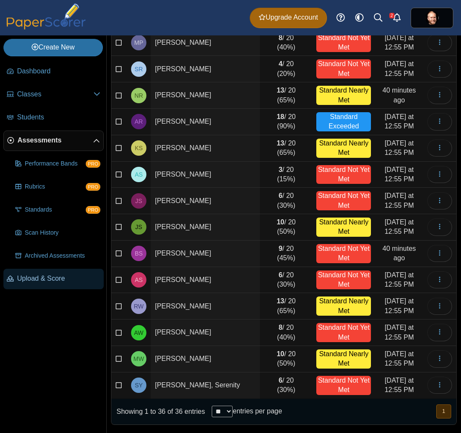
click at [45, 277] on span "Upload & Score" at bounding box center [58, 278] width 83 height 9
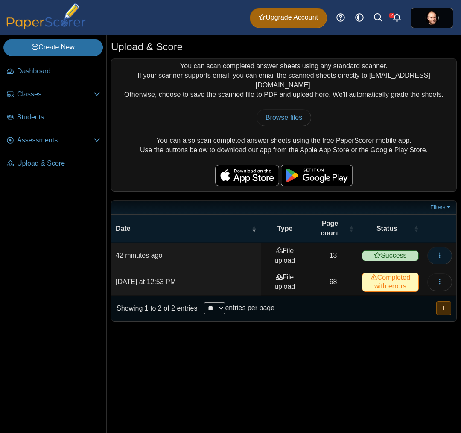
click at [439, 252] on icon "button" at bounding box center [439, 255] width 7 height 7
click at [442, 248] on button "button" at bounding box center [439, 255] width 25 height 17
click at [292, 114] on span "Browse files" at bounding box center [283, 117] width 37 height 7
type input "**********"
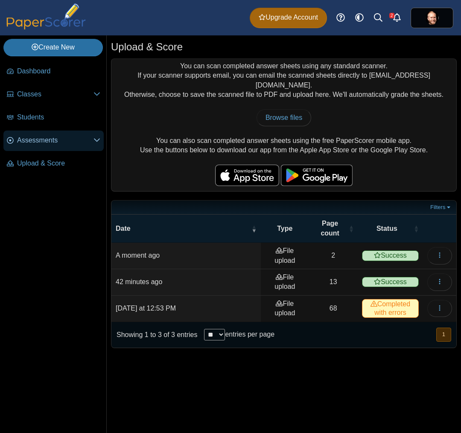
click at [47, 145] on span "Assessments" at bounding box center [55, 140] width 76 height 9
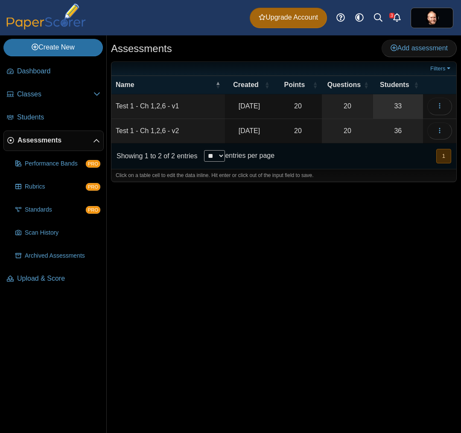
click at [400, 111] on link "33" at bounding box center [398, 106] width 50 height 24
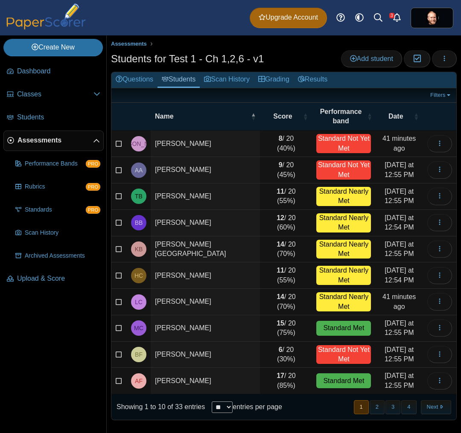
select select "**"
click at [212, 401] on select "** ** ** ***" at bounding box center [222, 407] width 21 height 12
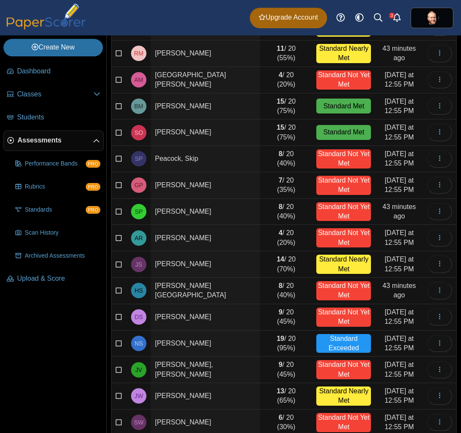
scroll to position [603, 0]
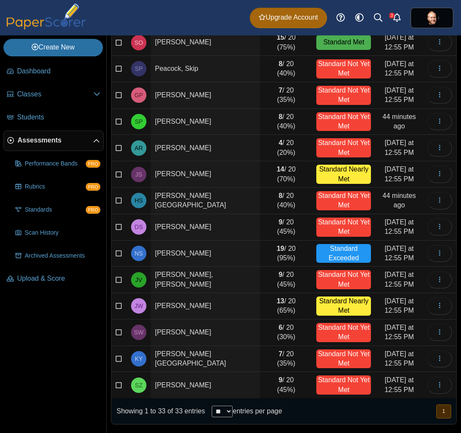
click at [182, 414] on div "Showing 1 to 33 of 33 entries" at bounding box center [157, 411] width 93 height 26
click at [159, 16] on div "Dashboard Classes Archived classes Students Assessments" at bounding box center [230, 17] width 461 height 35
click at [43, 121] on span "Students" at bounding box center [58, 117] width 83 height 9
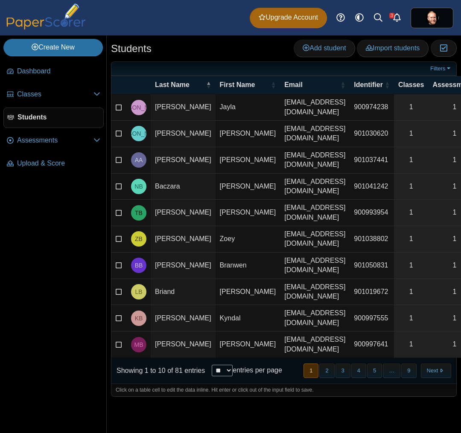
click at [220, 366] on select "** ** ** ***" at bounding box center [222, 371] width 21 height 12
select select "***"
click at [212, 365] on select "** ** ** ***" at bounding box center [222, 371] width 21 height 12
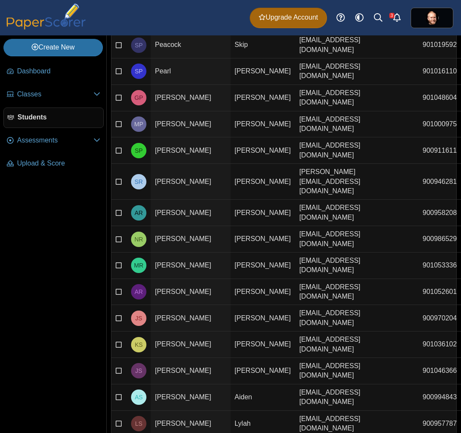
scroll to position [1365, 0]
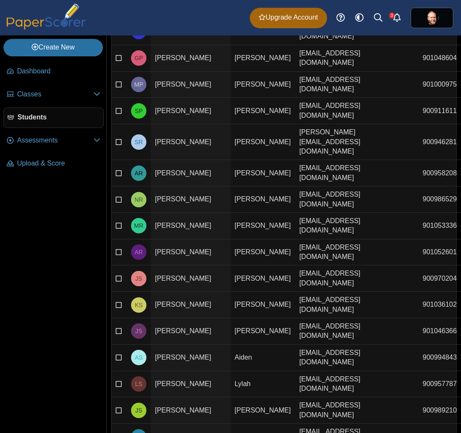
click at [116, 380] on icon at bounding box center [119, 383] width 7 height 6
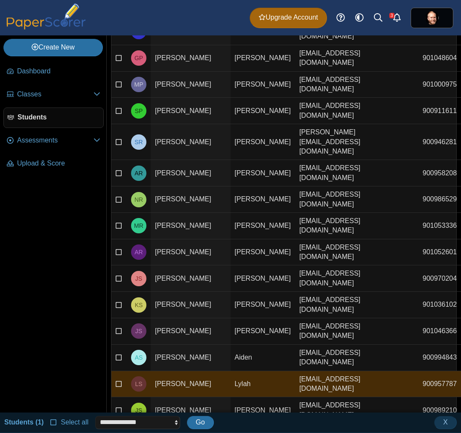
click at [136, 430] on ul "**********" at bounding box center [108, 422] width 209 height 15
select select "******"
click at [95, 416] on select "**********" at bounding box center [137, 422] width 84 height 13
click at [202, 424] on span "Go" at bounding box center [200, 421] width 9 height 7
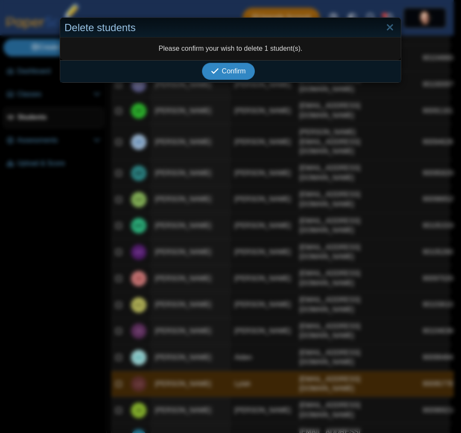
click at [232, 67] on span "Confirm" at bounding box center [234, 70] width 24 height 7
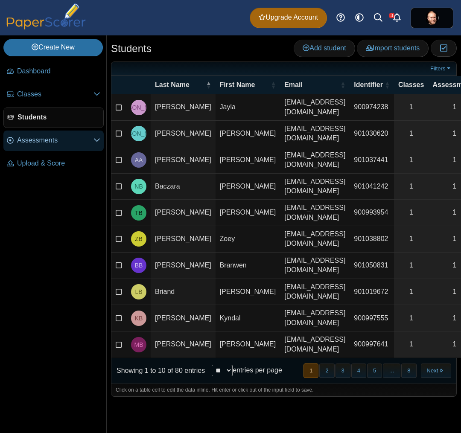
click at [58, 147] on link "Assessments" at bounding box center [53, 141] width 100 height 20
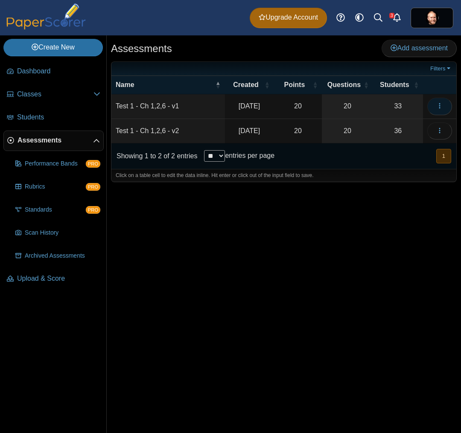
click at [444, 108] on button "button" at bounding box center [439, 106] width 25 height 17
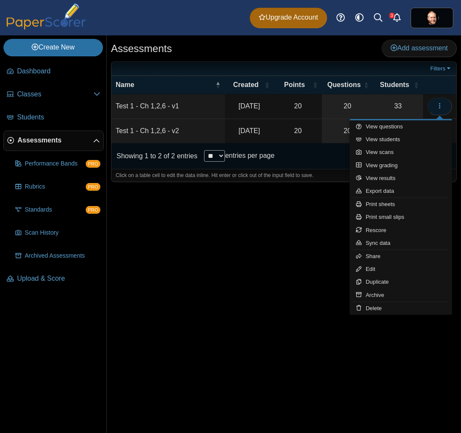
click at [444, 109] on button "button" at bounding box center [439, 106] width 25 height 17
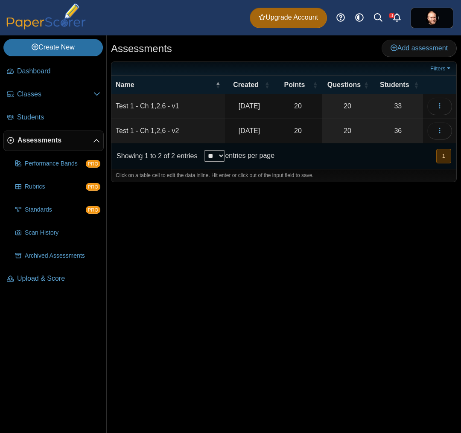
click at [452, 111] on td at bounding box center [439, 106] width 33 height 24
click at [444, 107] on button "button" at bounding box center [439, 106] width 25 height 17
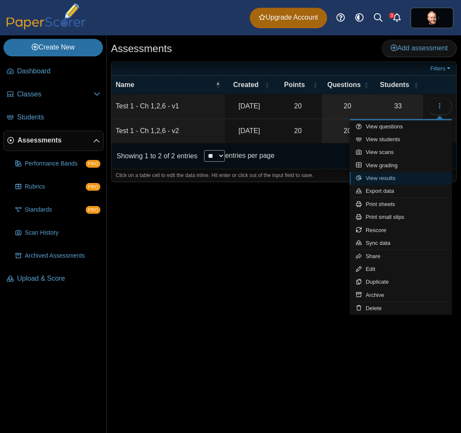
click at [410, 178] on link "View results" at bounding box center [400, 178] width 102 height 13
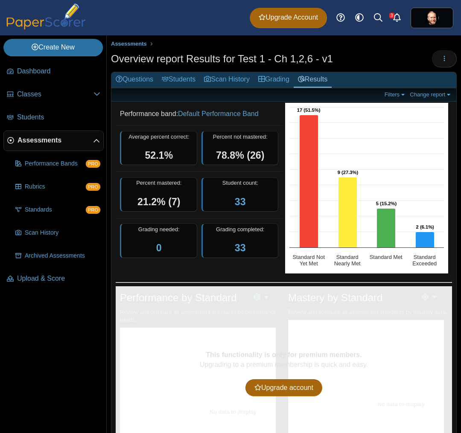
click at [417, 99] on div "Filters Show only: Loading… Change report Select a report: Overview report Ques…" at bounding box center [283, 94] width 345 height 13
click at [276, 83] on link "Grading" at bounding box center [274, 80] width 40 height 16
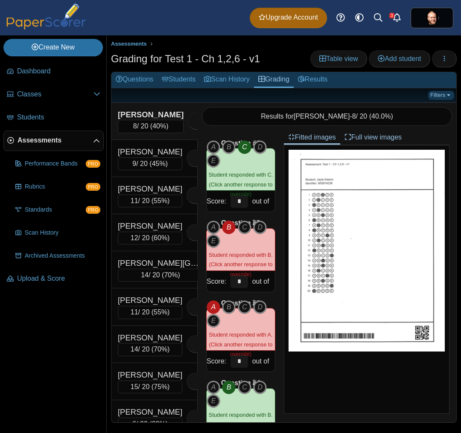
click at [440, 92] on link "Filters" at bounding box center [441, 95] width 26 height 9
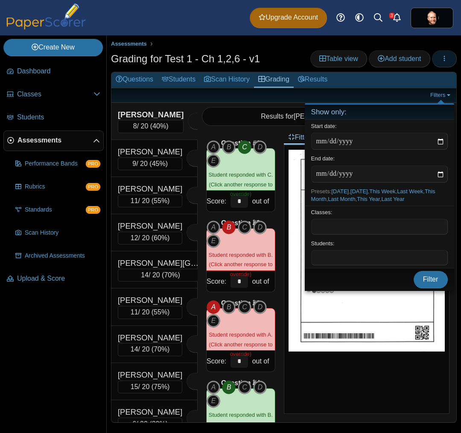
click at [442, 56] on icon "button" at bounding box center [444, 58] width 7 height 7
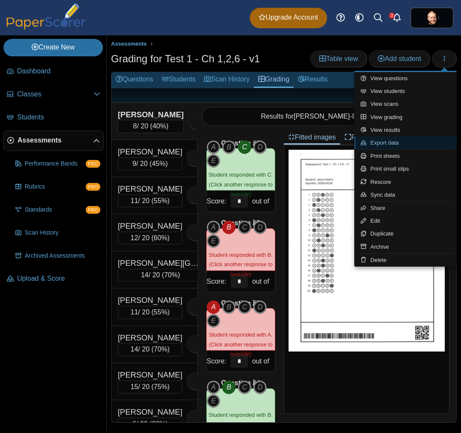
click at [388, 144] on link "Export data" at bounding box center [405, 142] width 102 height 13
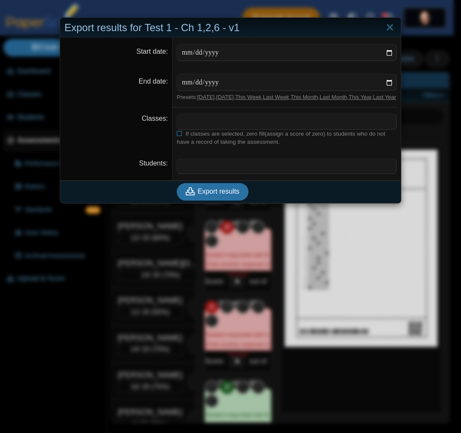
click at [193, 129] on span at bounding box center [286, 121] width 219 height 15
click at [215, 77] on input "End date" at bounding box center [287, 82] width 220 height 17
click at [233, 52] on input "Start date" at bounding box center [287, 52] width 220 height 17
click at [384, 52] on input "Start date" at bounding box center [287, 52] width 220 height 17
click at [205, 174] on span at bounding box center [286, 166] width 219 height 15
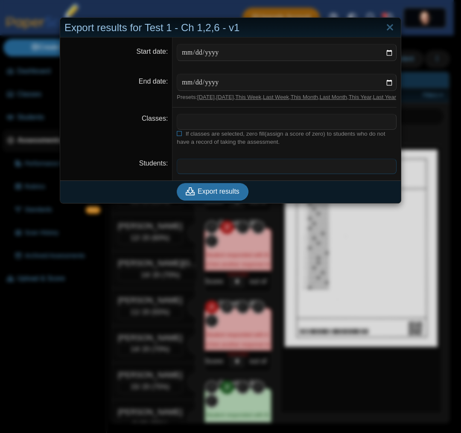
click at [212, 129] on span at bounding box center [286, 121] width 219 height 15
click at [214, 129] on span at bounding box center [286, 121] width 219 height 15
click at [217, 140] on span "If classes are selected, zero fill(assign a score of zero) to students who do n…" at bounding box center [281, 138] width 208 height 15
click at [212, 129] on span at bounding box center [286, 121] width 219 height 15
click at [212, 144] on label "If classes are selected, zero fill(assign a score of zero) to students who do n…" at bounding box center [287, 138] width 220 height 16
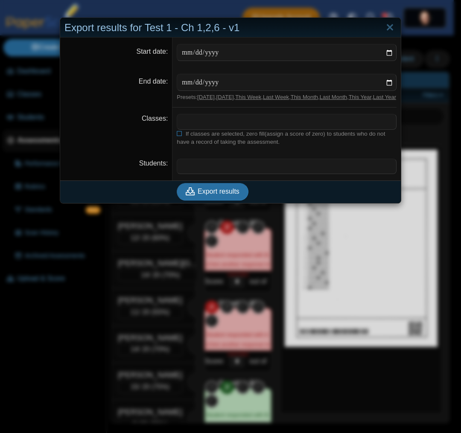
click at [203, 124] on span at bounding box center [286, 121] width 219 height 15
click at [184, 47] on input "Start date" at bounding box center [287, 52] width 220 height 17
click at [387, 52] on input "Start date" at bounding box center [287, 52] width 220 height 17
type input "**********"
click at [358, 78] on input "End date" at bounding box center [287, 82] width 220 height 17
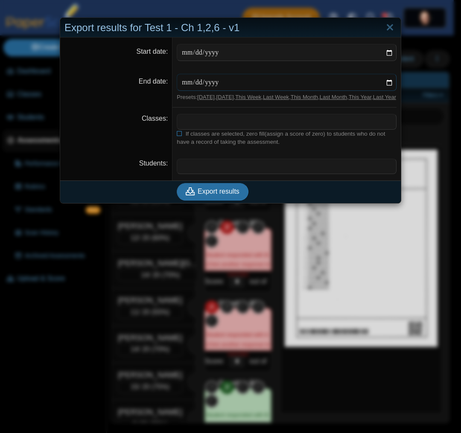
click at [386, 79] on input "End date" at bounding box center [287, 82] width 220 height 17
type input "**********"
click at [209, 195] on span "Export results" at bounding box center [218, 191] width 42 height 7
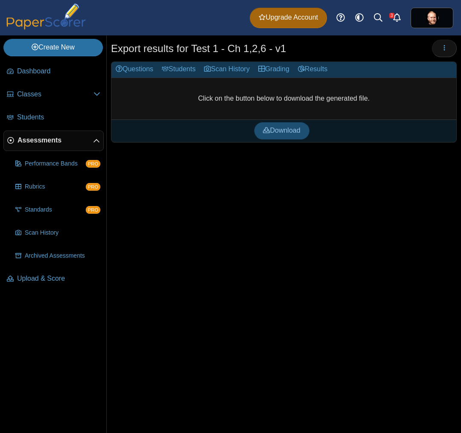
click at [275, 131] on span "Download" at bounding box center [281, 130] width 37 height 7
click at [267, 228] on div "Export results for Test 1 - Ch 1,2,6 - v1 Loading… Questions" at bounding box center [284, 234] width 354 height 398
click at [44, 141] on span "Assessments" at bounding box center [54, 140] width 75 height 9
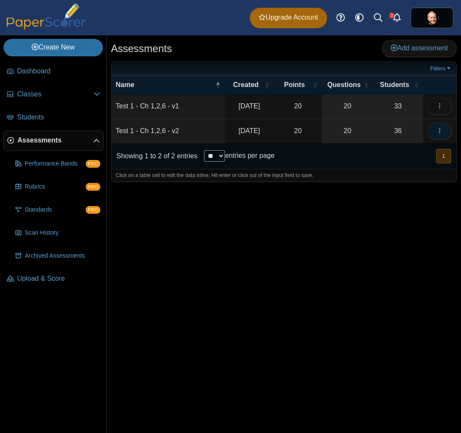
click at [436, 130] on icon "button" at bounding box center [439, 130] width 7 height 7
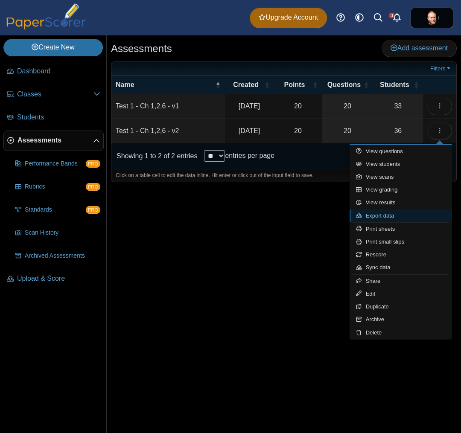
click at [403, 216] on link "Export data" at bounding box center [400, 215] width 102 height 13
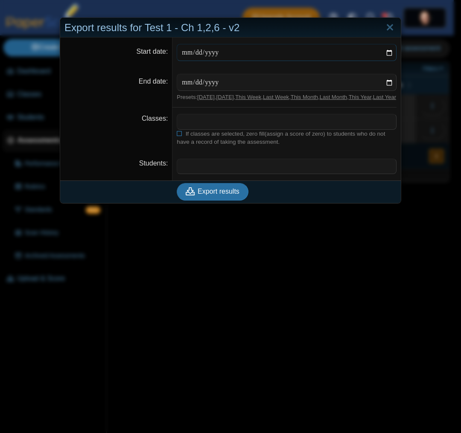
click at [382, 52] on input "Start date" at bounding box center [287, 52] width 220 height 17
type input "**********"
click at [386, 87] on input "End date" at bounding box center [287, 82] width 220 height 17
type input "**********"
click at [193, 196] on icon "submit" at bounding box center [192, 191] width 12 height 9
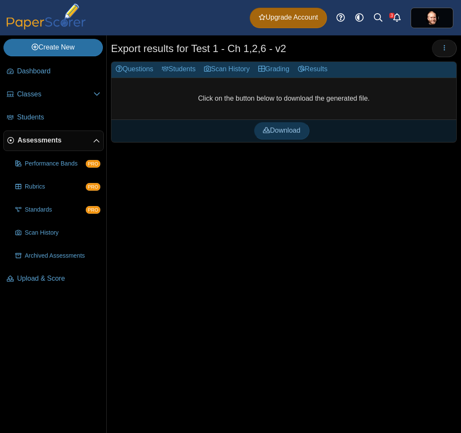
click at [268, 120] on div "Download" at bounding box center [281, 130] width 340 height 22
click at [271, 136] on link "Download" at bounding box center [281, 130] width 55 height 17
click at [256, 210] on div "Export results for Test 1 - Ch 1,2,6 - v2 Loading… Questions" at bounding box center [284, 234] width 354 height 398
